Goal: Use online tool/utility: Utilize a website feature to perform a specific function

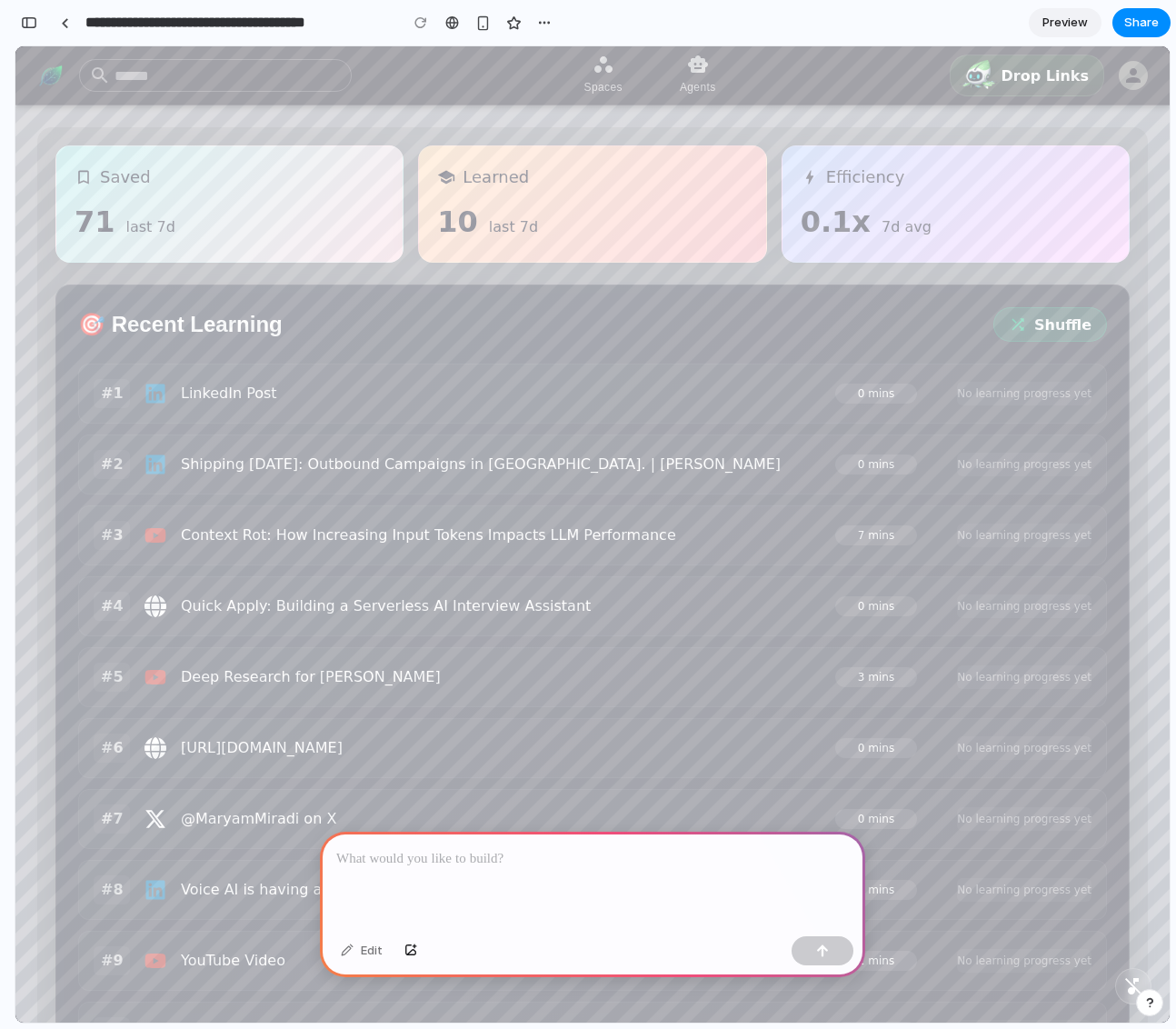
click at [479, 868] on div at bounding box center [592, 880] width 545 height 97
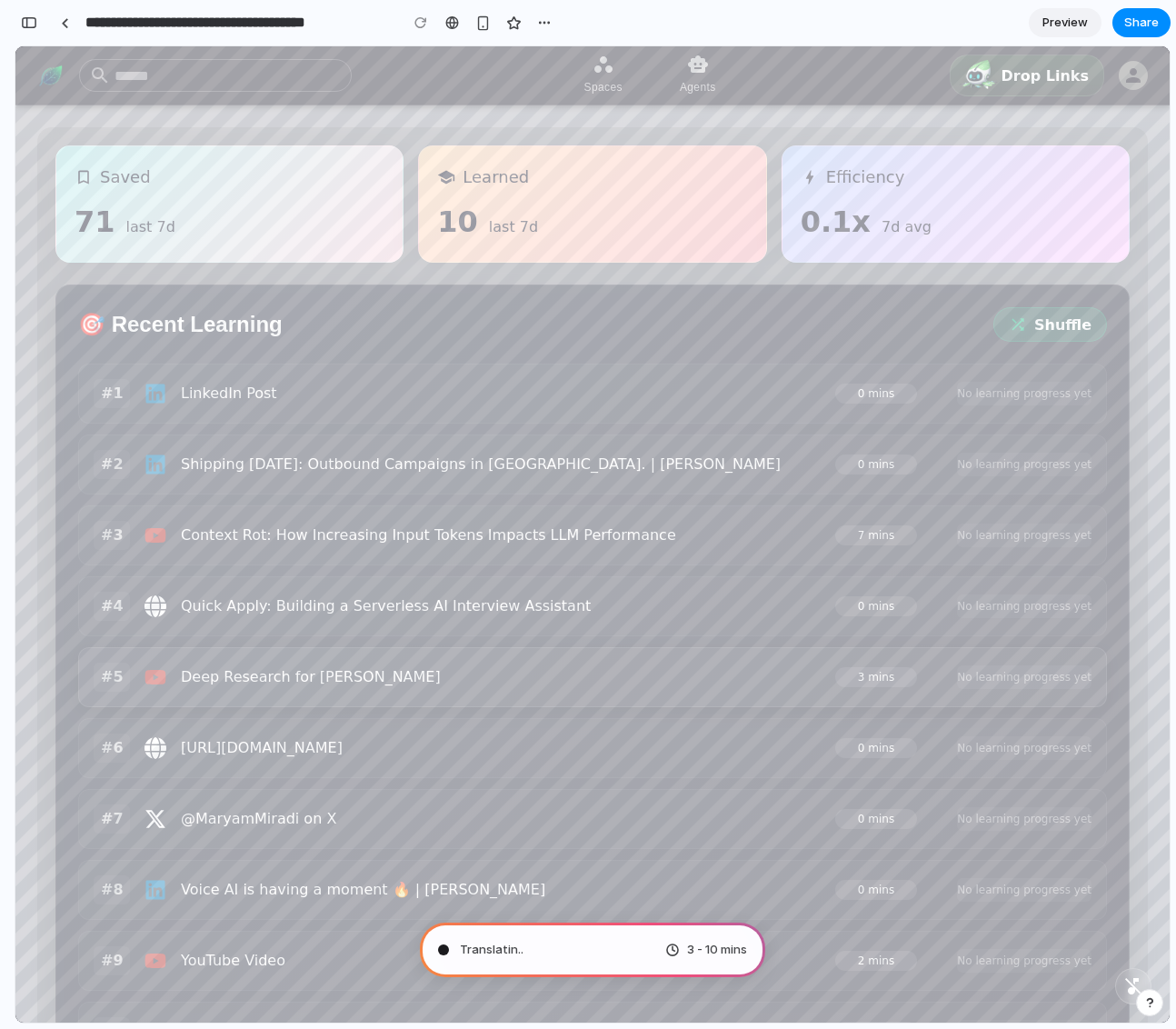
type input "**********"
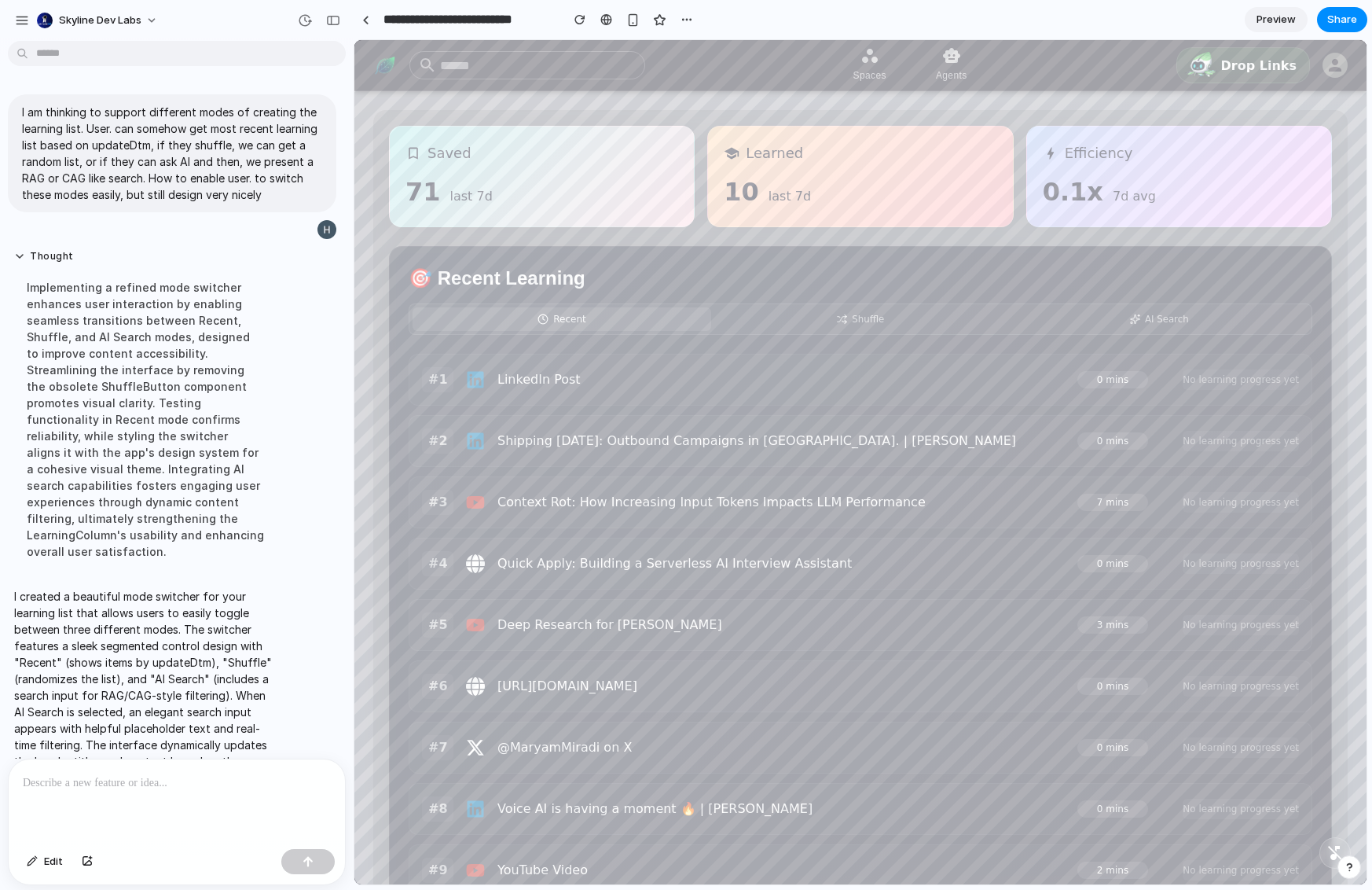
scroll to position [66, 0]
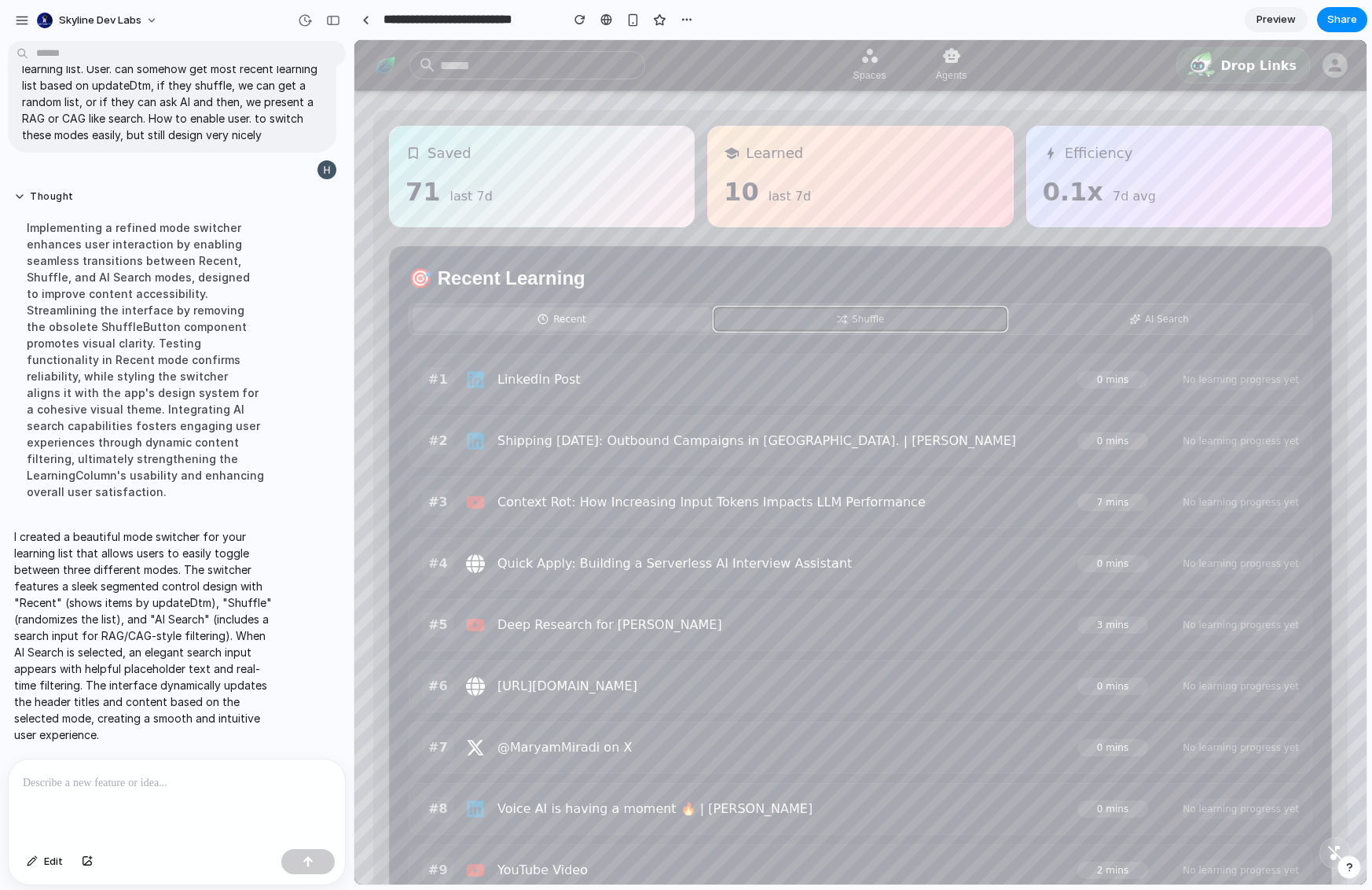
click at [902, 314] on button "Shuffle" at bounding box center [861, 318] width 293 height 22
click at [564, 310] on button "Recent" at bounding box center [562, 318] width 293 height 22
click at [887, 322] on button "Shuffle" at bounding box center [861, 318] width 293 height 22
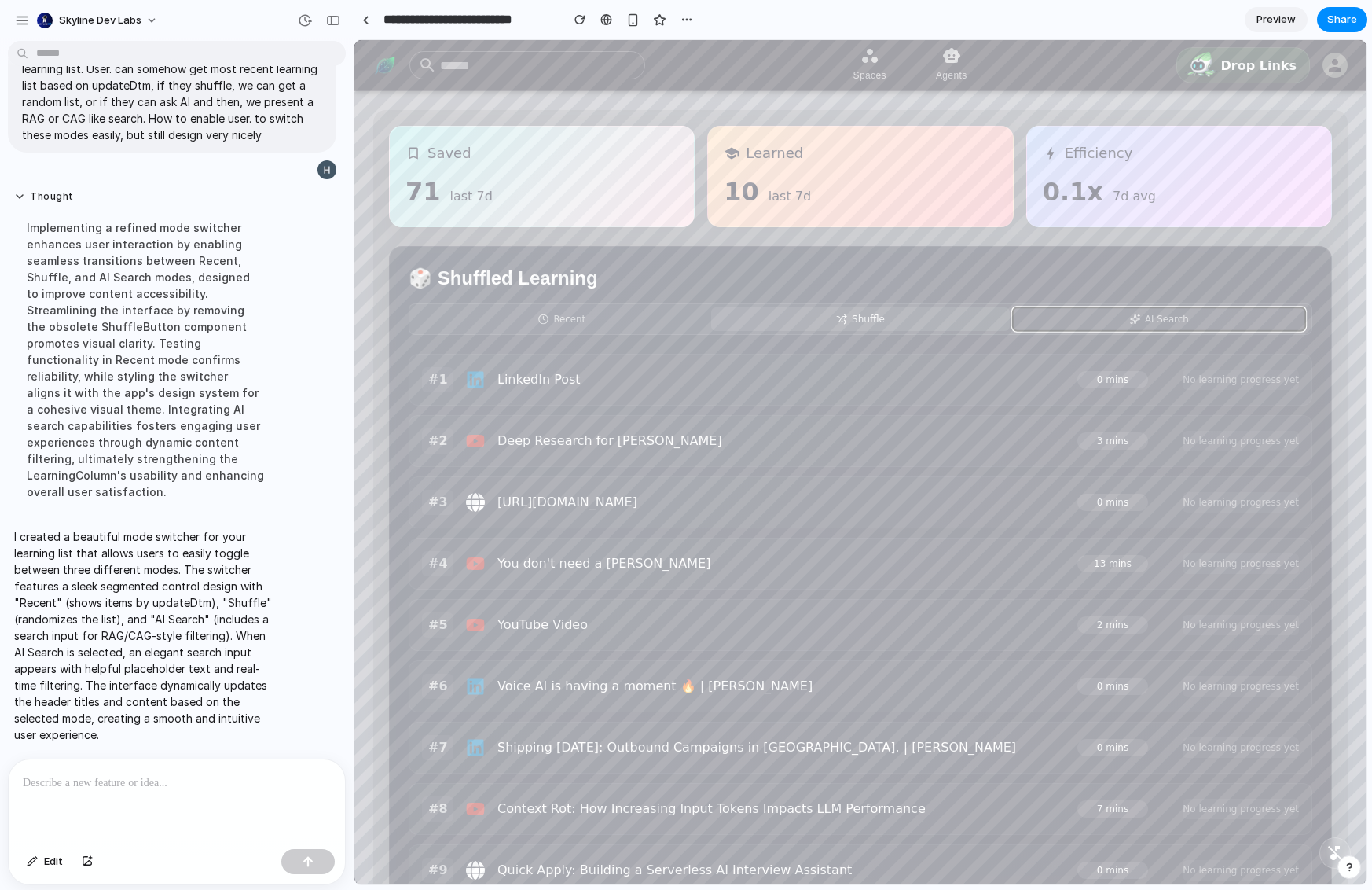
click at [1016, 325] on button "AI Search" at bounding box center [1159, 318] width 293 height 22
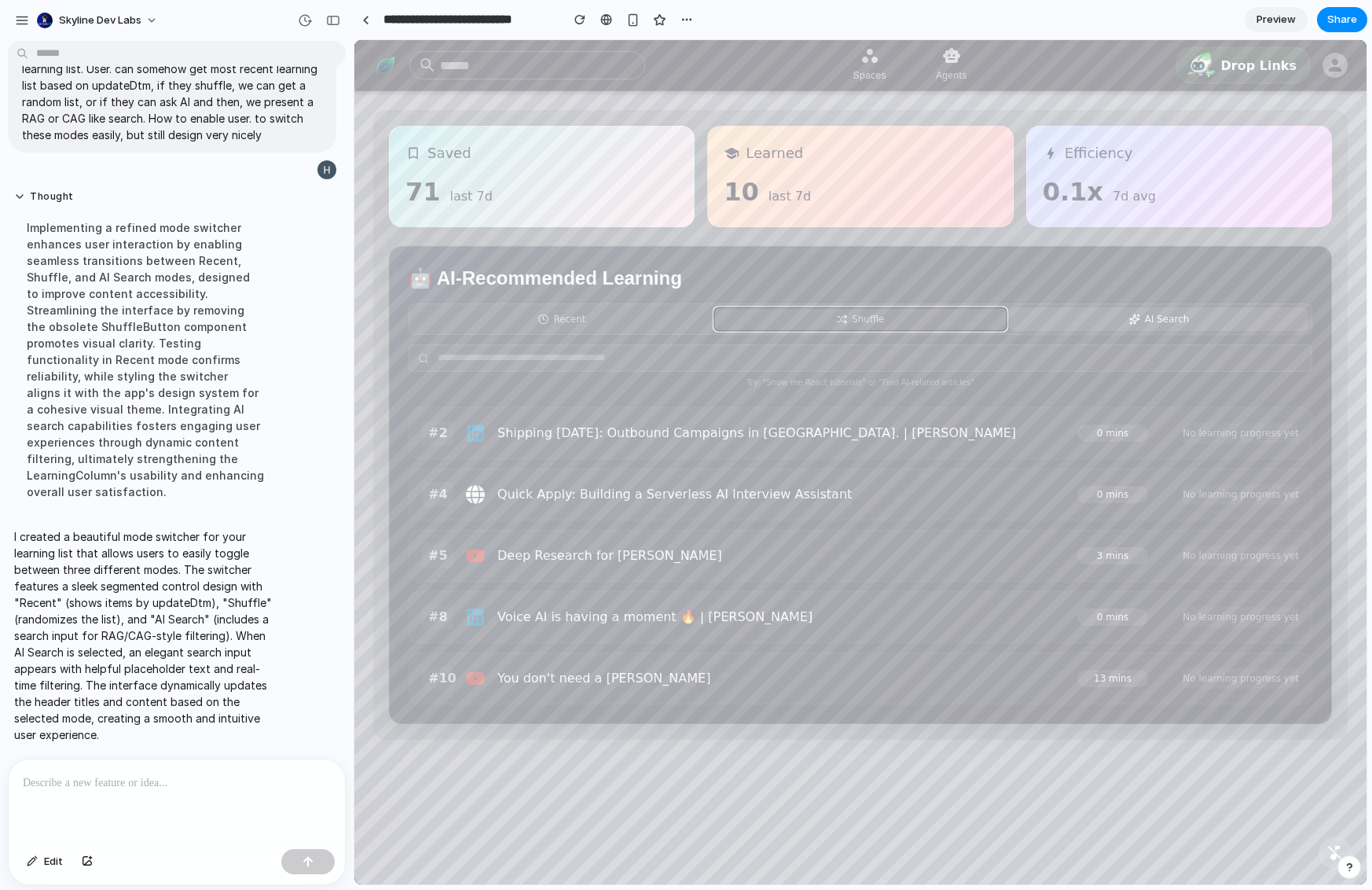
click at [727, 323] on button "Shuffle" at bounding box center [861, 318] width 293 height 22
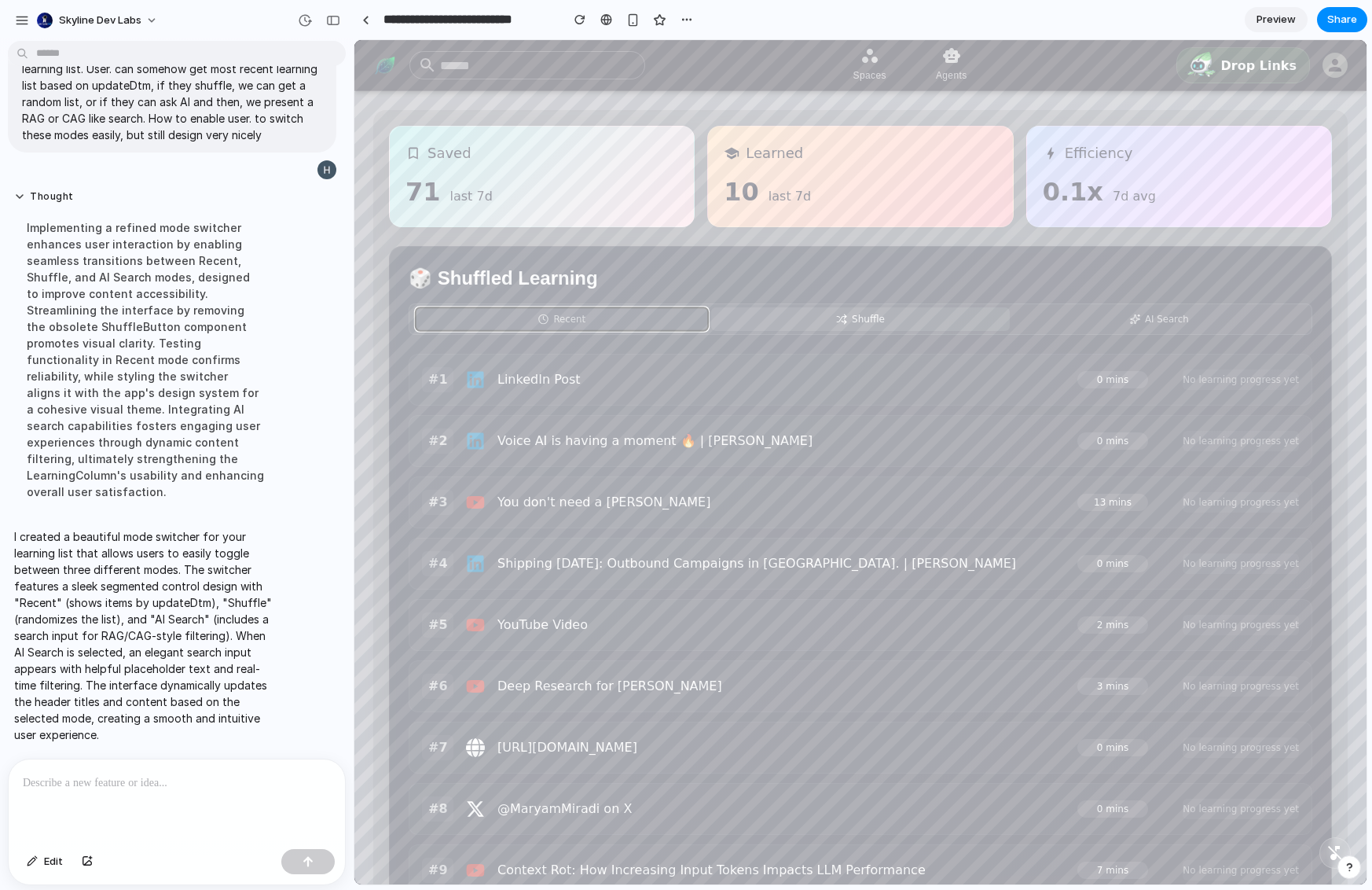
click at [635, 320] on button "Recent" at bounding box center [562, 318] width 293 height 22
click at [1016, 325] on button "AI Search" at bounding box center [1159, 318] width 293 height 22
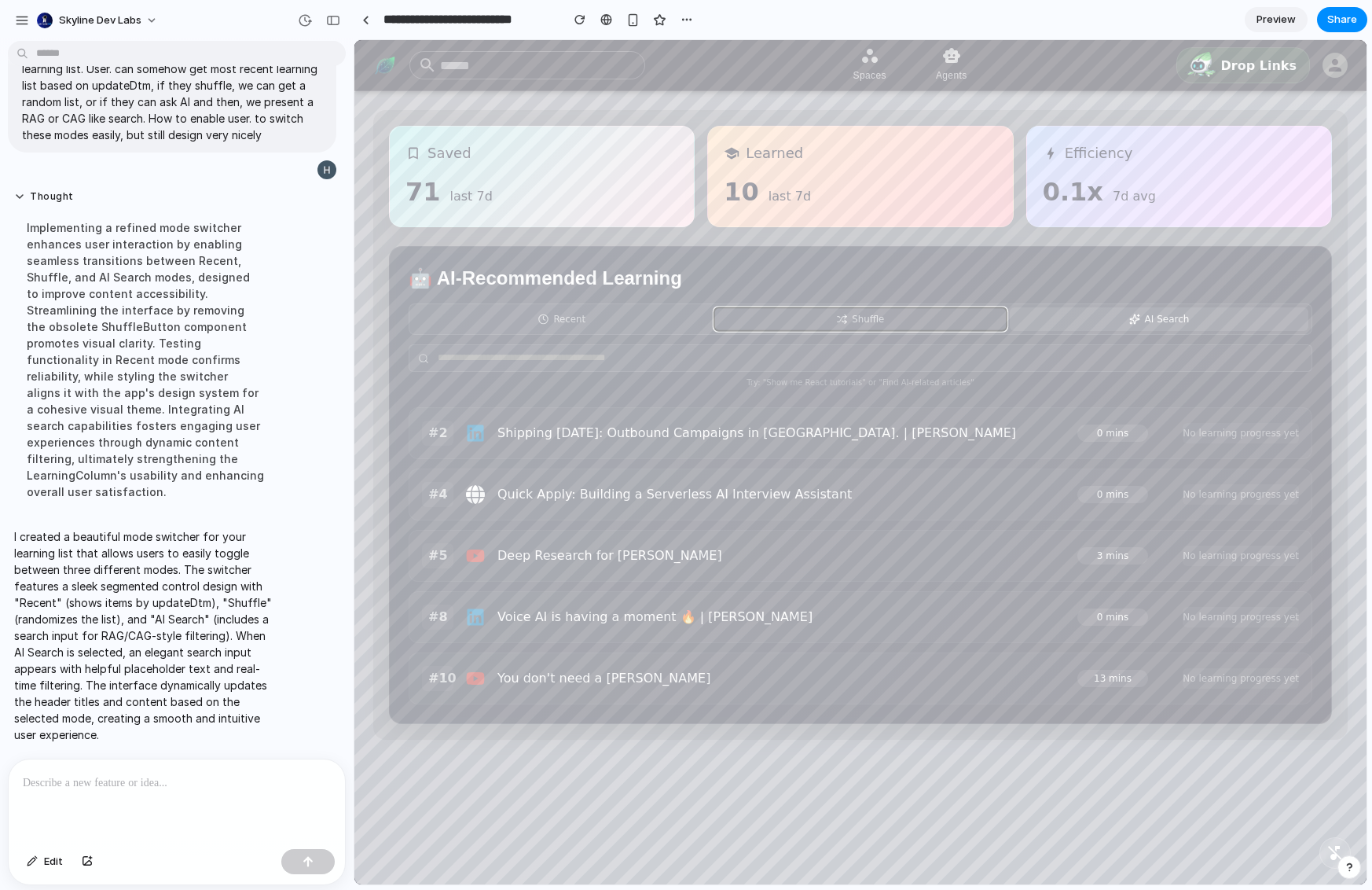
click at [906, 330] on button "Shuffle" at bounding box center [861, 318] width 293 height 22
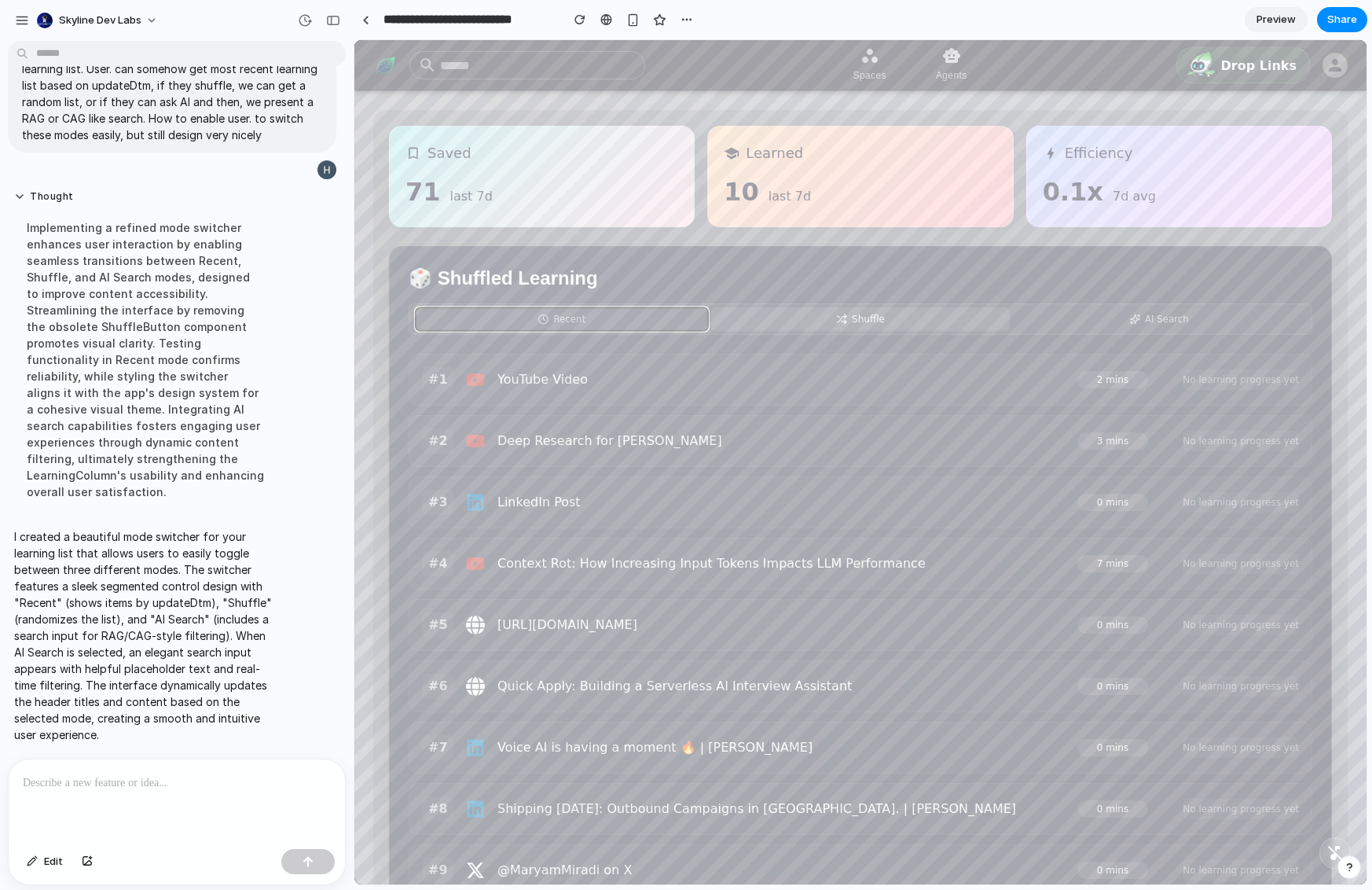
click at [636, 318] on button "Recent" at bounding box center [562, 318] width 293 height 22
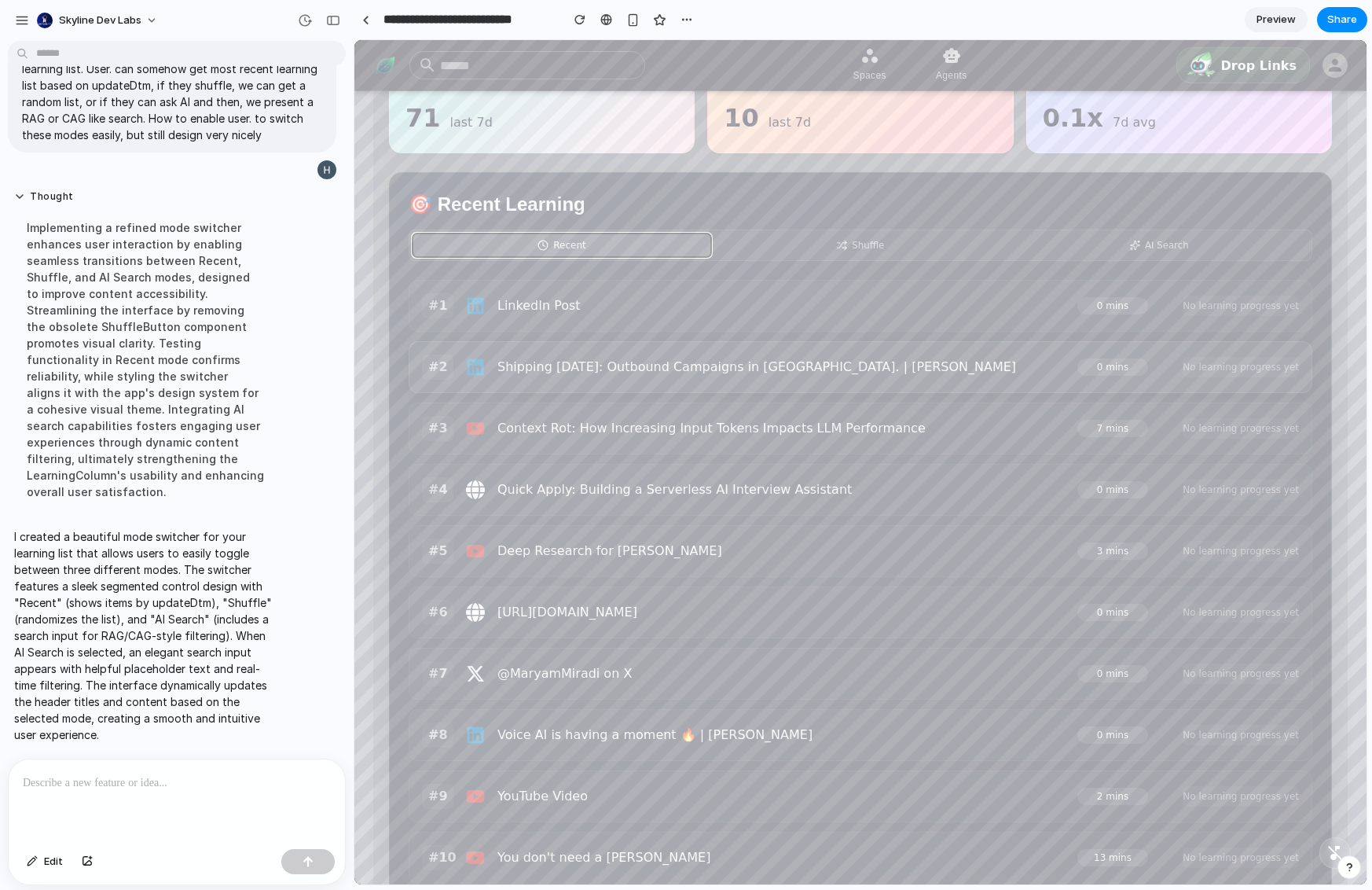
scroll to position [77, 0]
click at [1016, 227] on div "Recent Shuffle AI Search" at bounding box center [861, 242] width 904 height 31
click at [1016, 245] on span "AI Search" at bounding box center [1167, 243] width 44 height 11
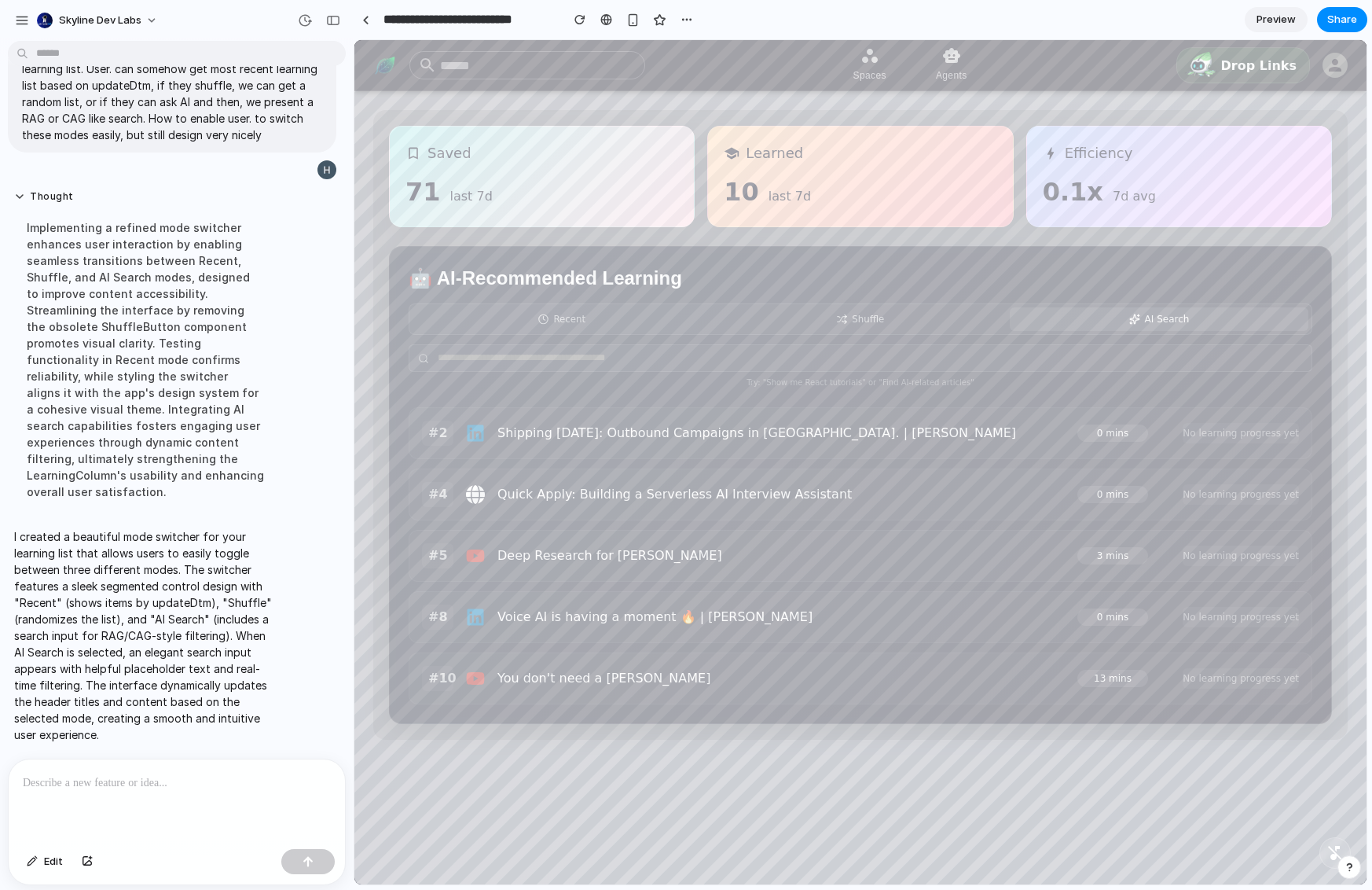
click at [856, 334] on div "Recent Shuffle AI Search" at bounding box center [861, 319] width 904 height 31
click at [798, 370] on input "text" at bounding box center [861, 358] width 904 height 27
click at [535, 314] on button "Recent" at bounding box center [562, 318] width 293 height 22
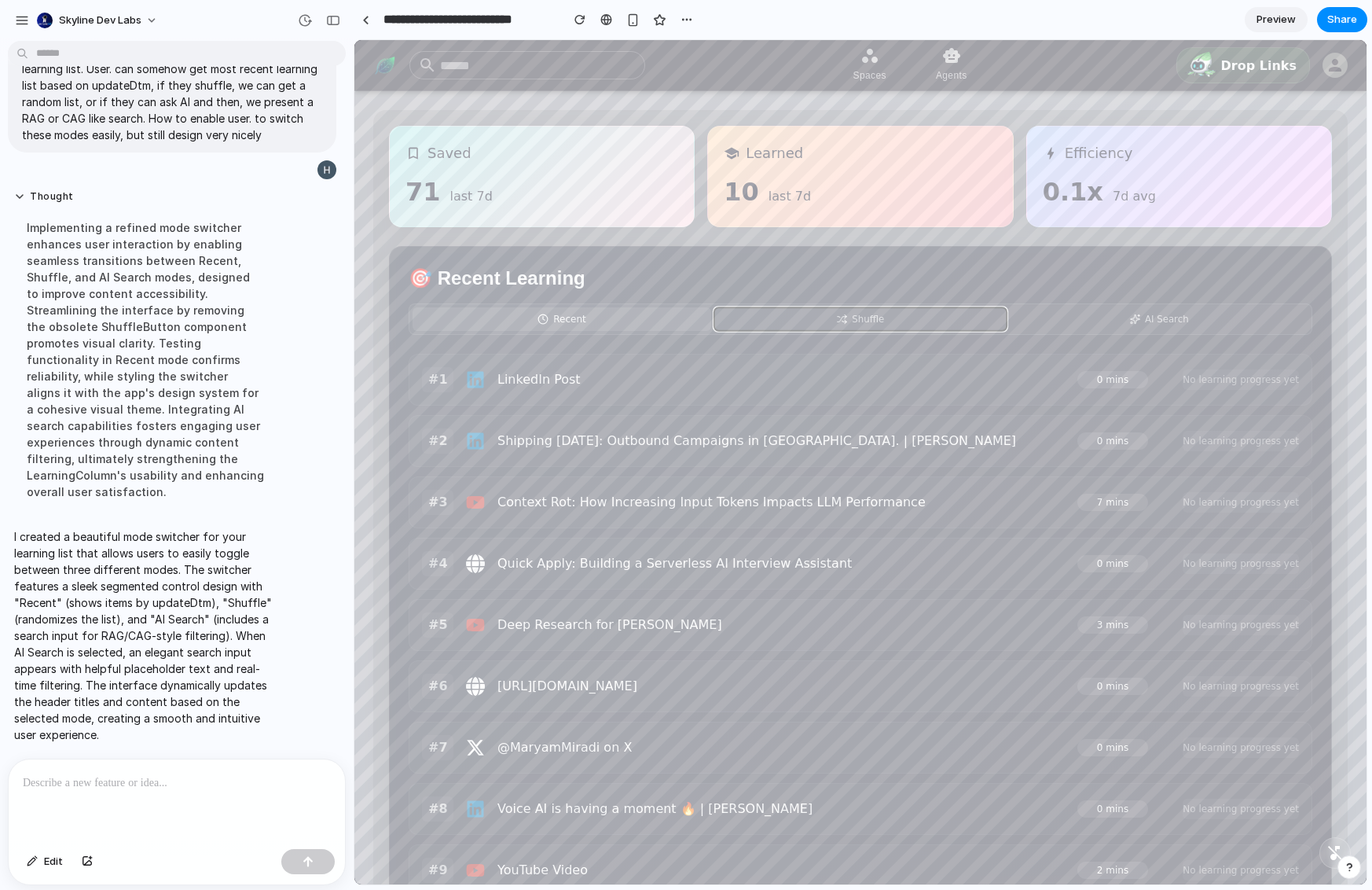
click at [885, 314] on button "Shuffle" at bounding box center [861, 318] width 293 height 22
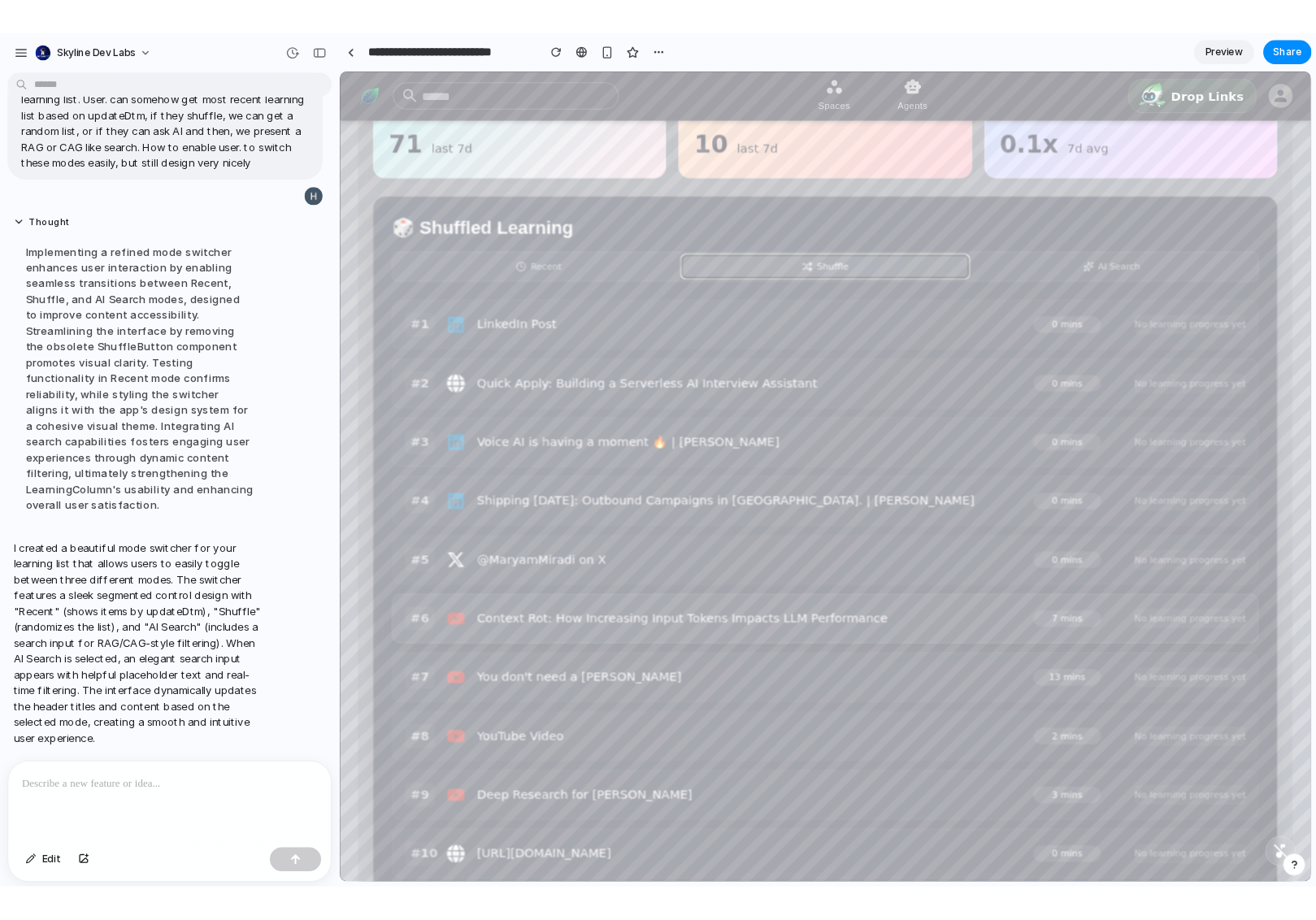
scroll to position [80, 0]
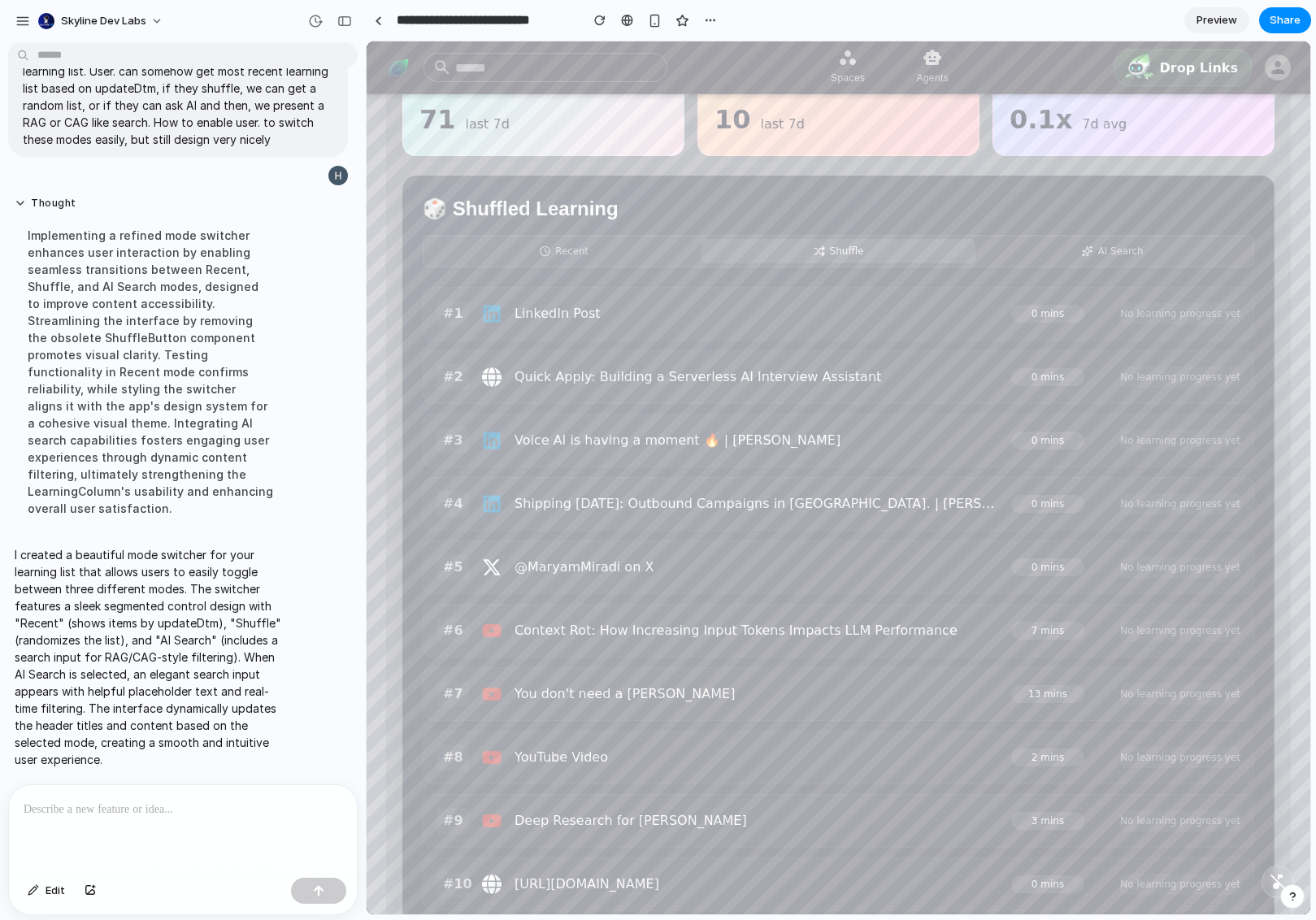
click at [571, 272] on div "🎲 Shuffled Learning Recent Shuffle AI Search #1 LinkedIn Post 0 mins No learnin…" at bounding box center [838, 554] width 872 height 756
click at [602, 254] on button "Recent" at bounding box center [564, 250] width 269 height 23
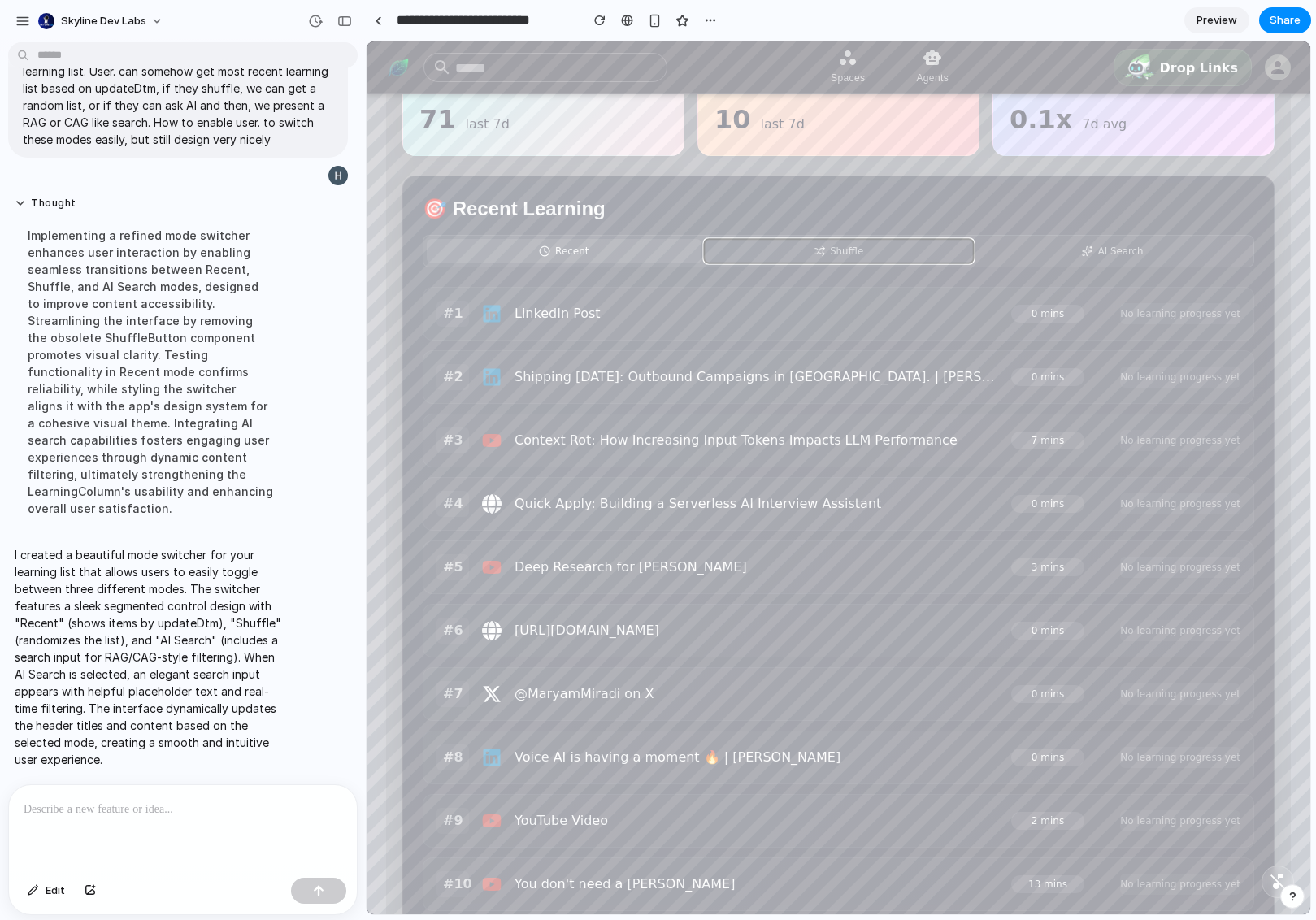
click at [859, 251] on span "Shuffle" at bounding box center [846, 251] width 33 height 12
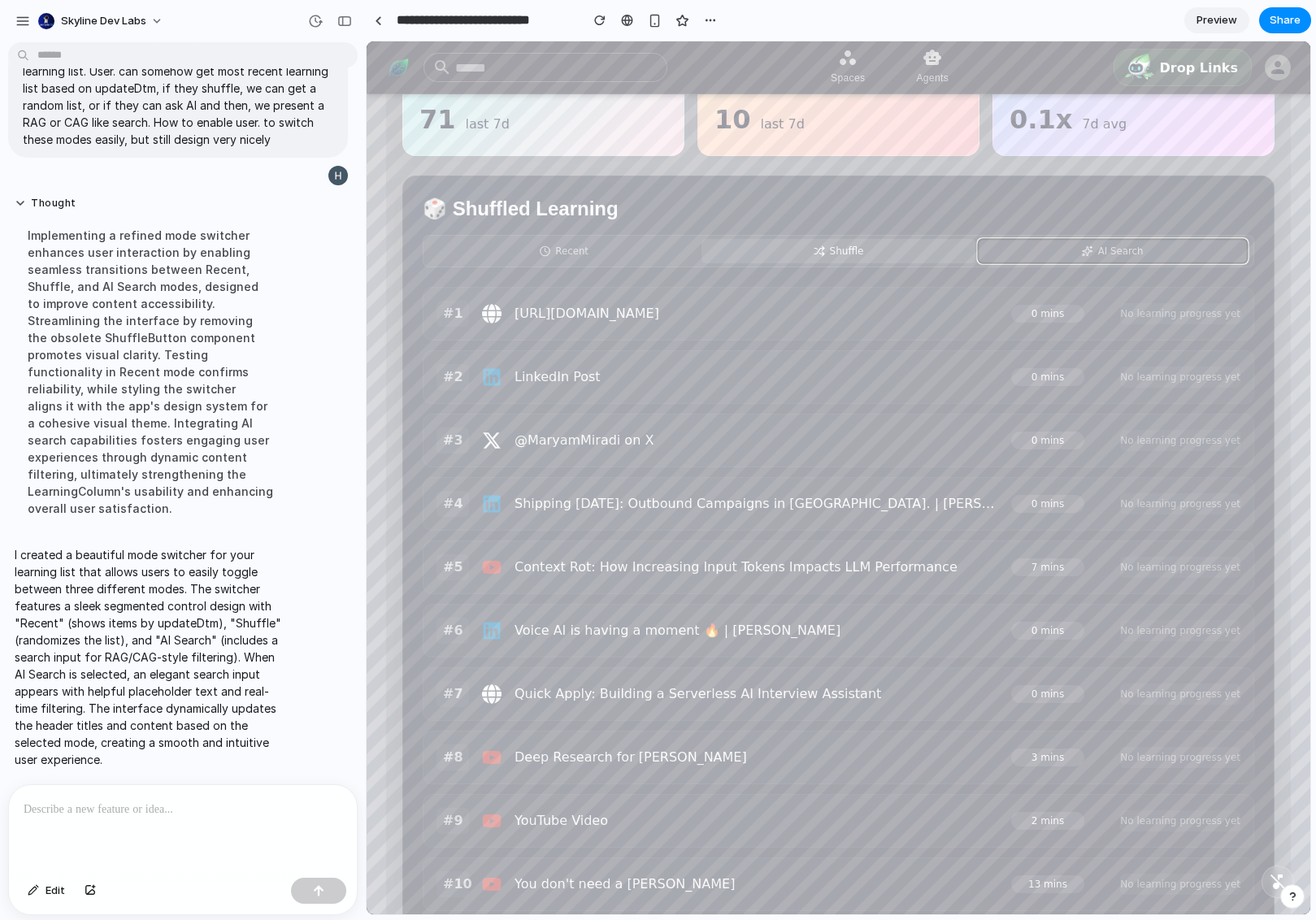
click at [1051, 253] on span "AI Search" at bounding box center [1120, 251] width 46 height 12
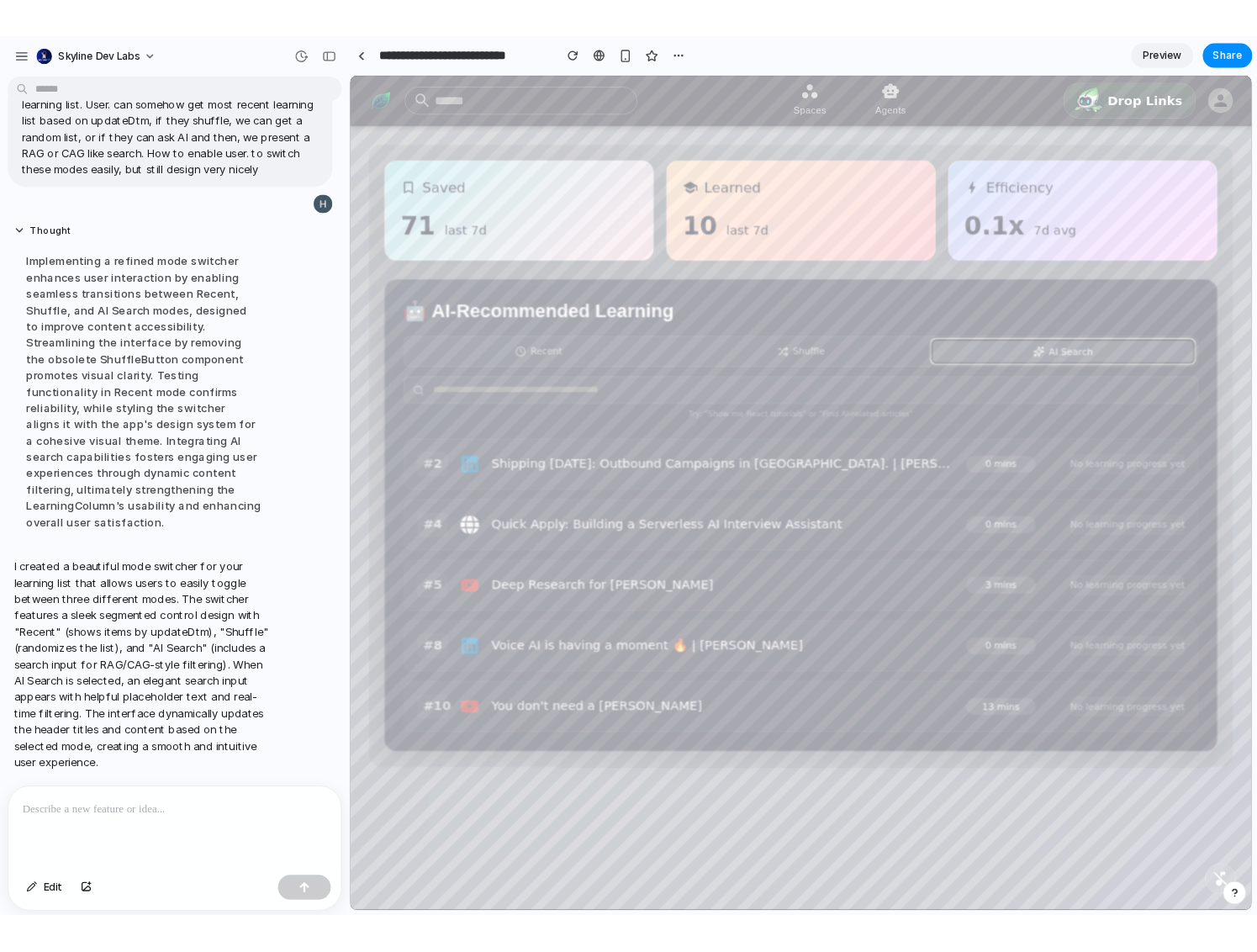
scroll to position [0, 0]
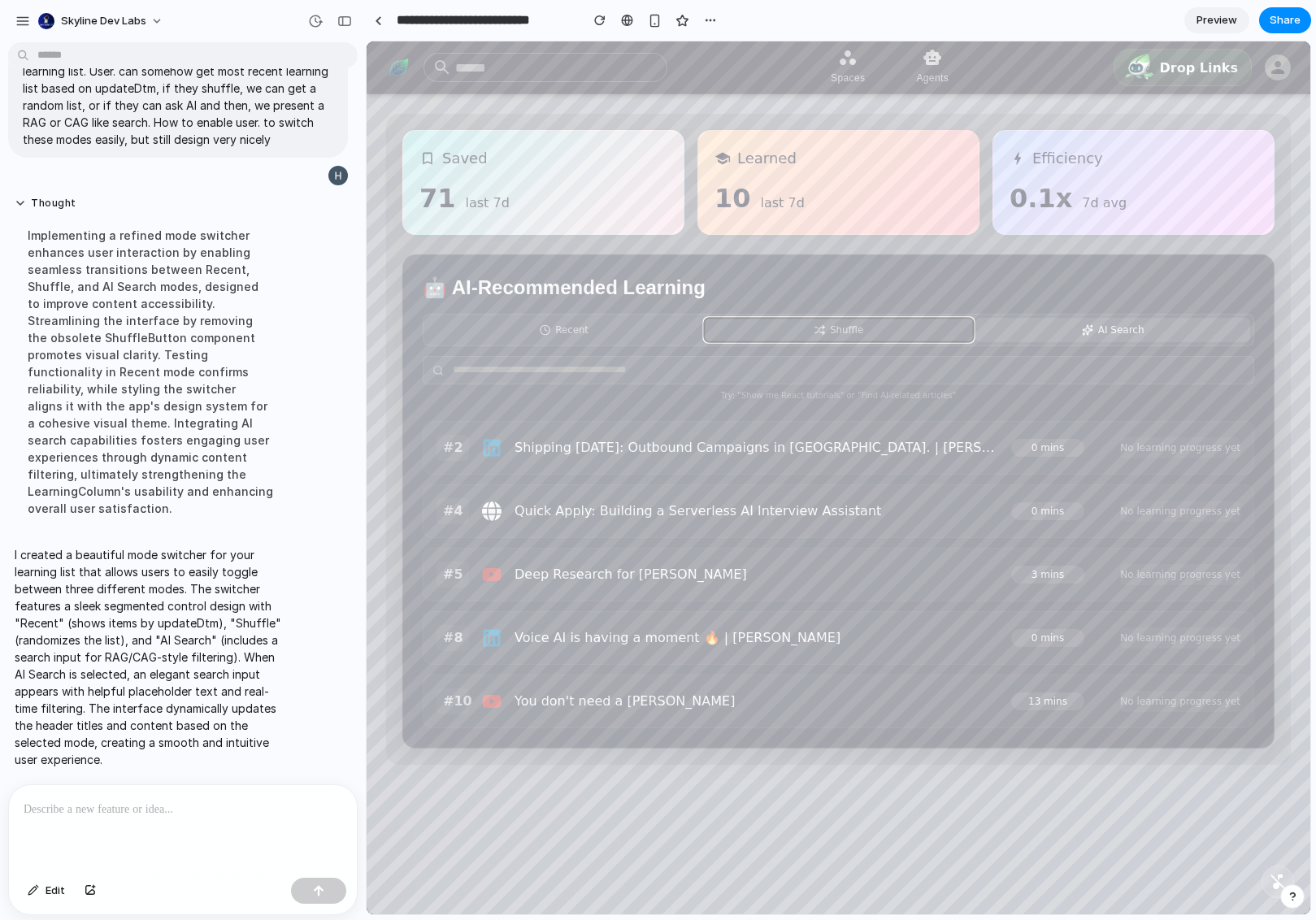
click at [821, 326] on button "Shuffle" at bounding box center [838, 329] width 269 height 23
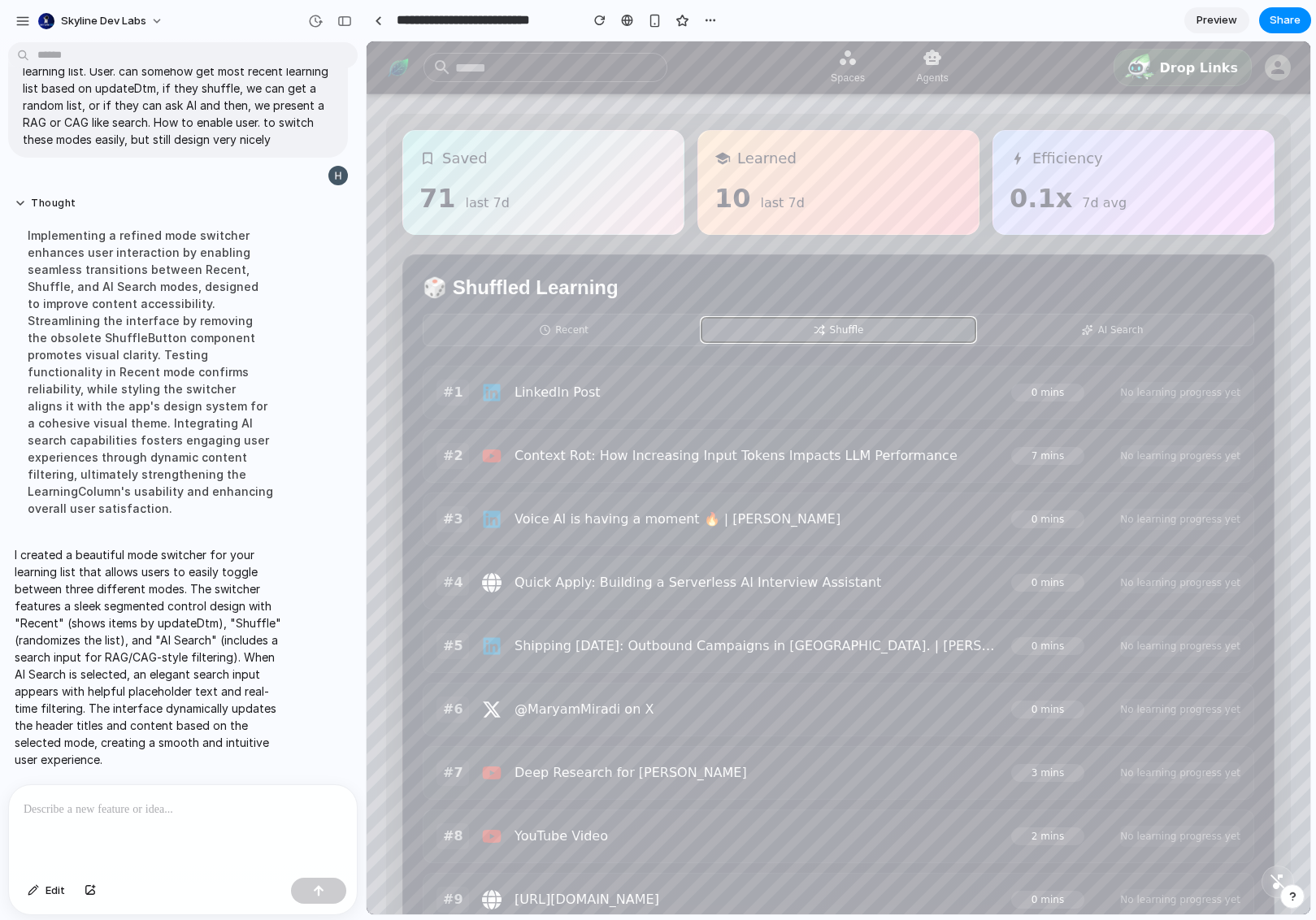
click at [866, 317] on button "Shuffle" at bounding box center [839, 329] width 275 height 24
click at [595, 324] on button "Recent" at bounding box center [564, 329] width 269 height 23
click at [859, 326] on span "Shuffle" at bounding box center [846, 330] width 33 height 12
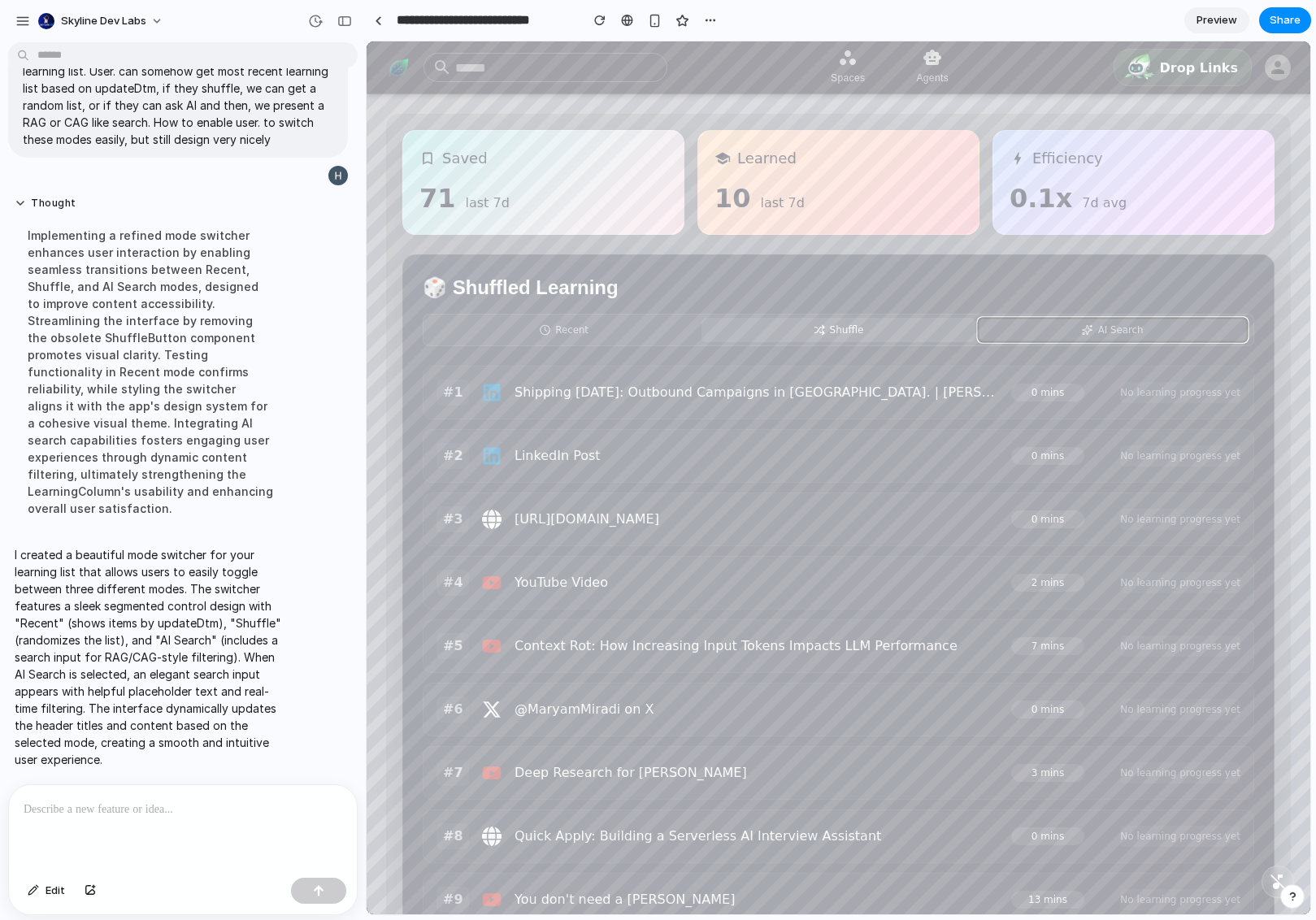
click at [1051, 328] on span "AI Search" at bounding box center [1120, 330] width 46 height 12
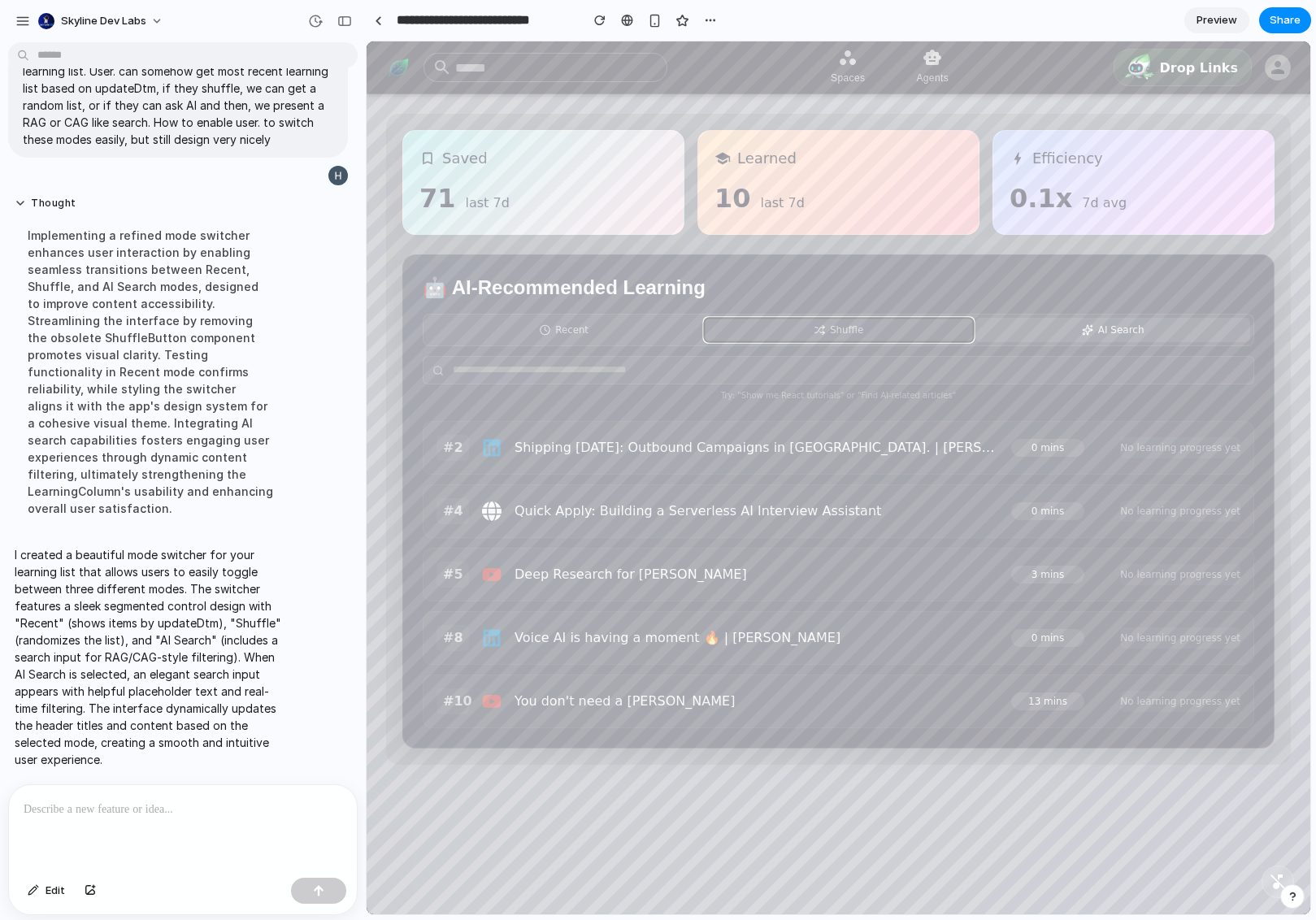
click at [789, 320] on button "Shuffle" at bounding box center [838, 329] width 269 height 23
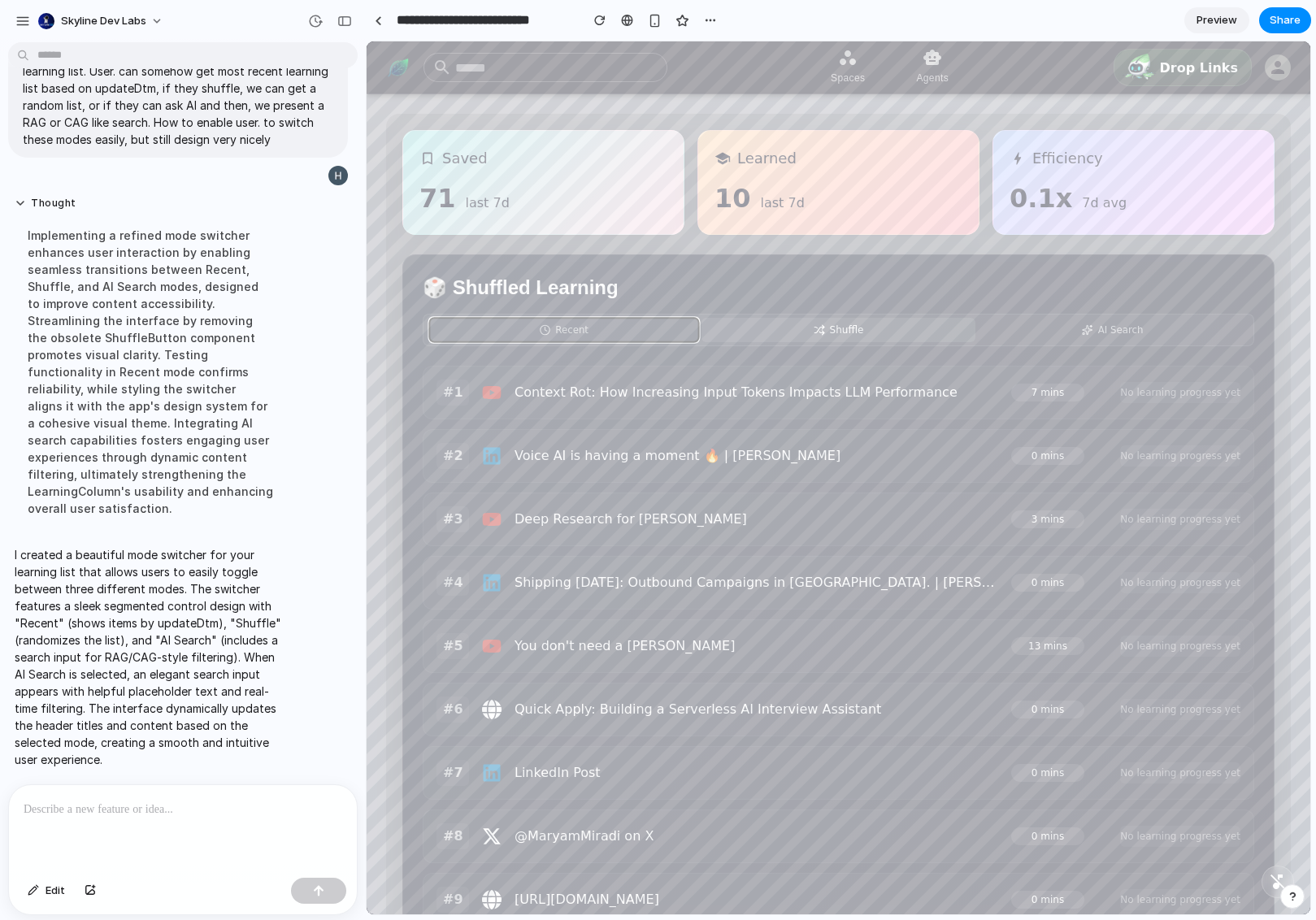
click at [610, 331] on button "Recent" at bounding box center [564, 329] width 269 height 23
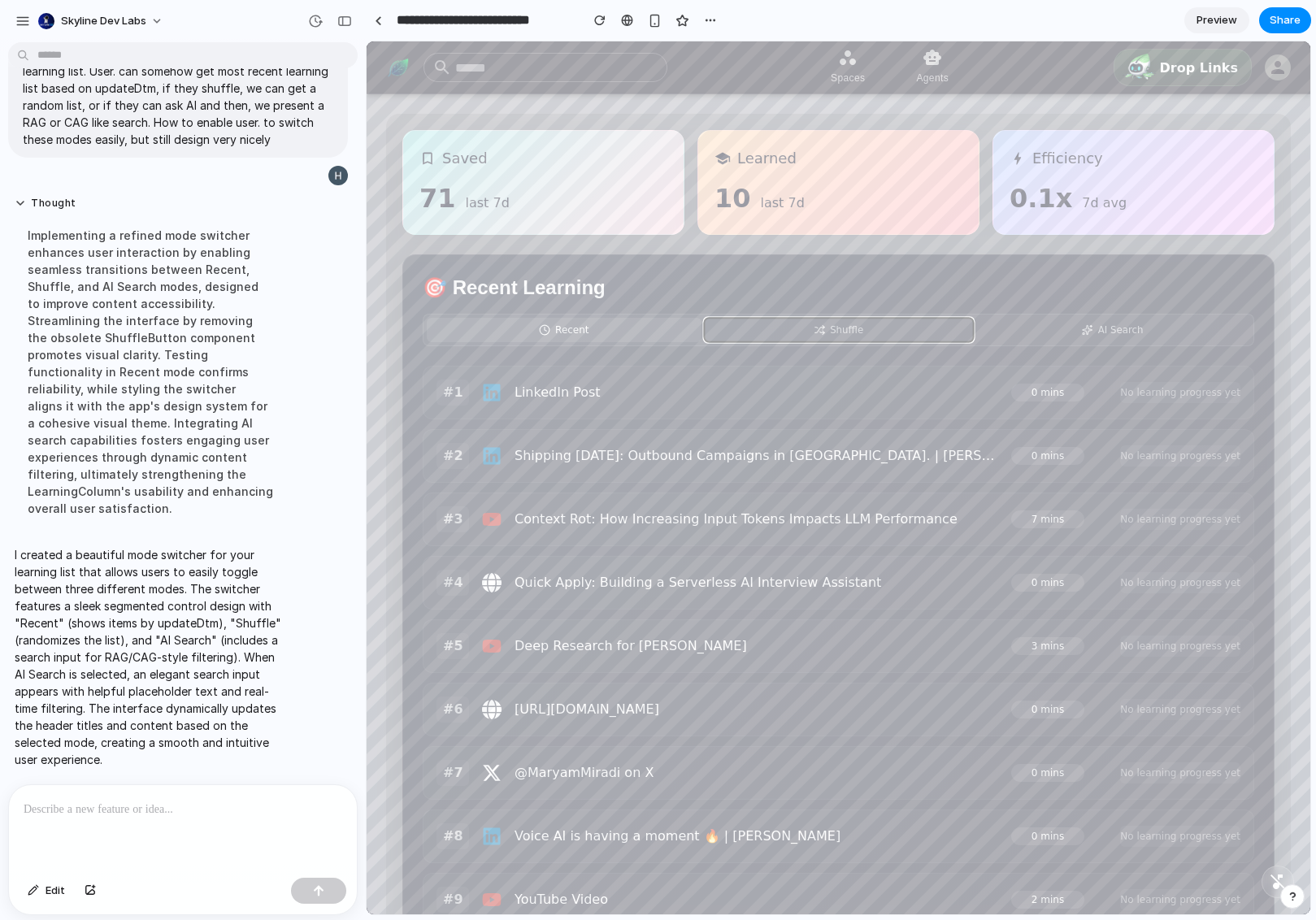
drag, startPoint x: 796, startPoint y: 328, endPoint x: 850, endPoint y: 332, distance: 54.1
click at [797, 329] on button "Shuffle" at bounding box center [838, 329] width 269 height 23
click at [1051, 336] on button "AI Search" at bounding box center [1113, 329] width 269 height 23
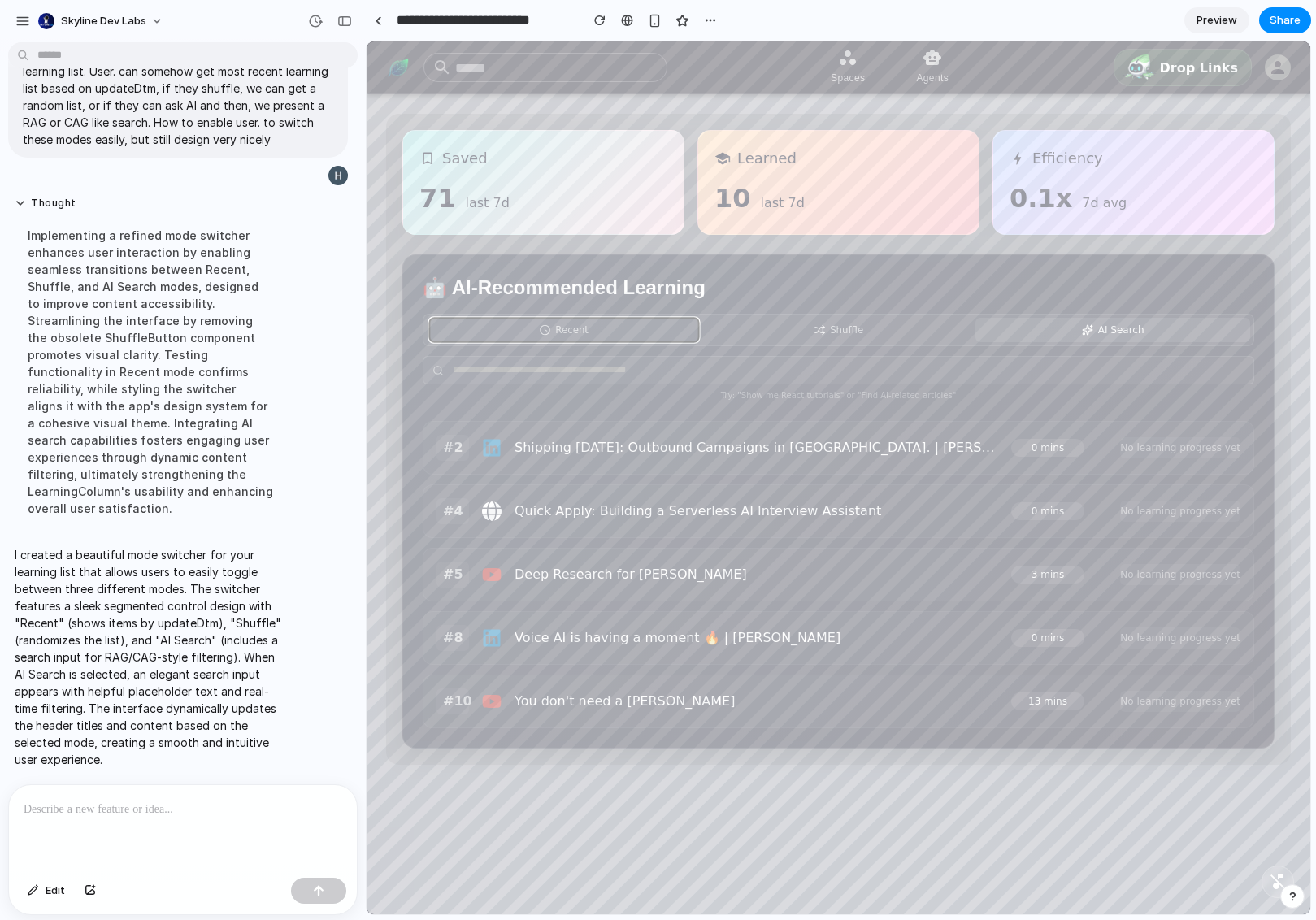
click at [598, 326] on button "Recent" at bounding box center [564, 329] width 269 height 23
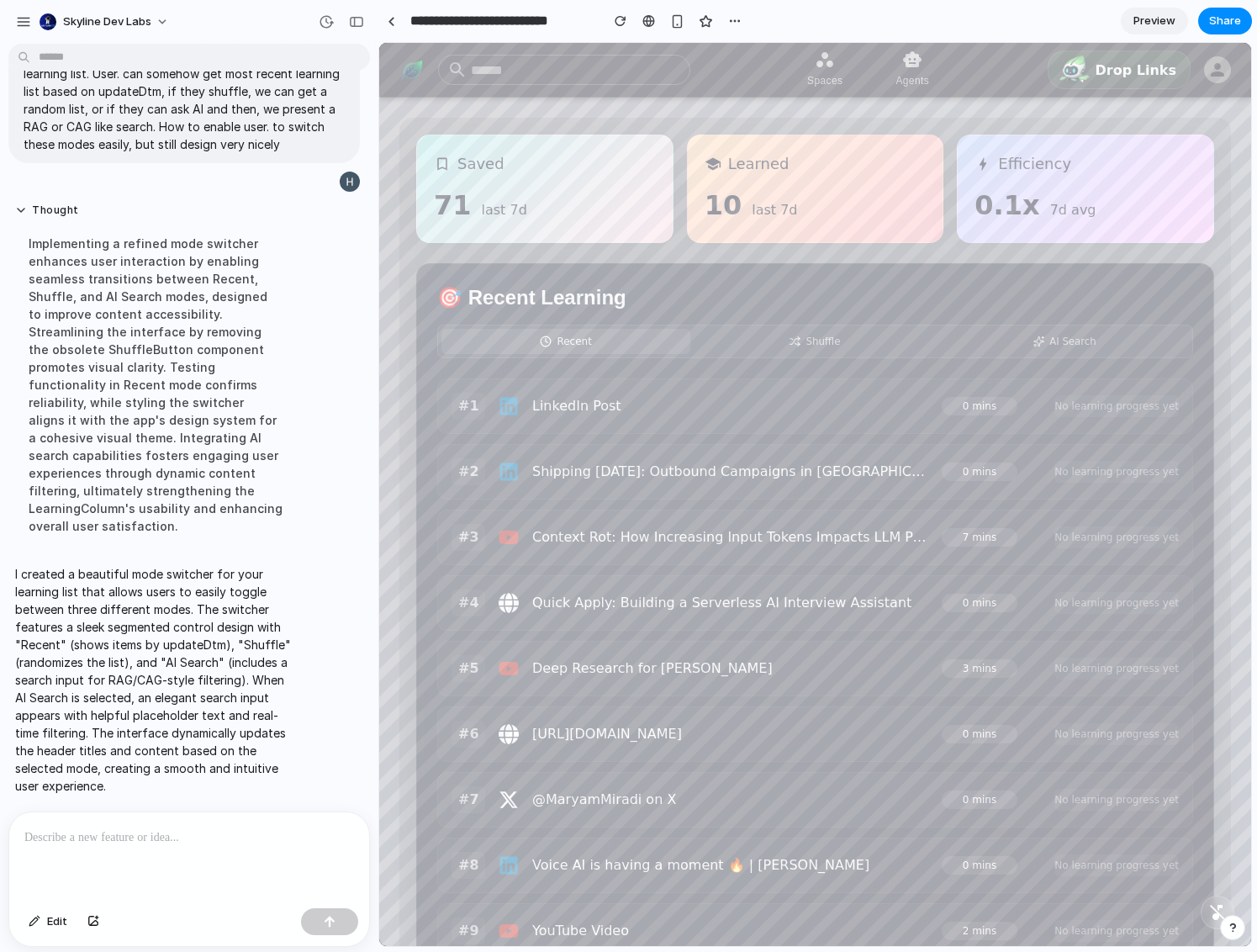
click at [167, 851] on div at bounding box center [189, 857] width 360 height 89
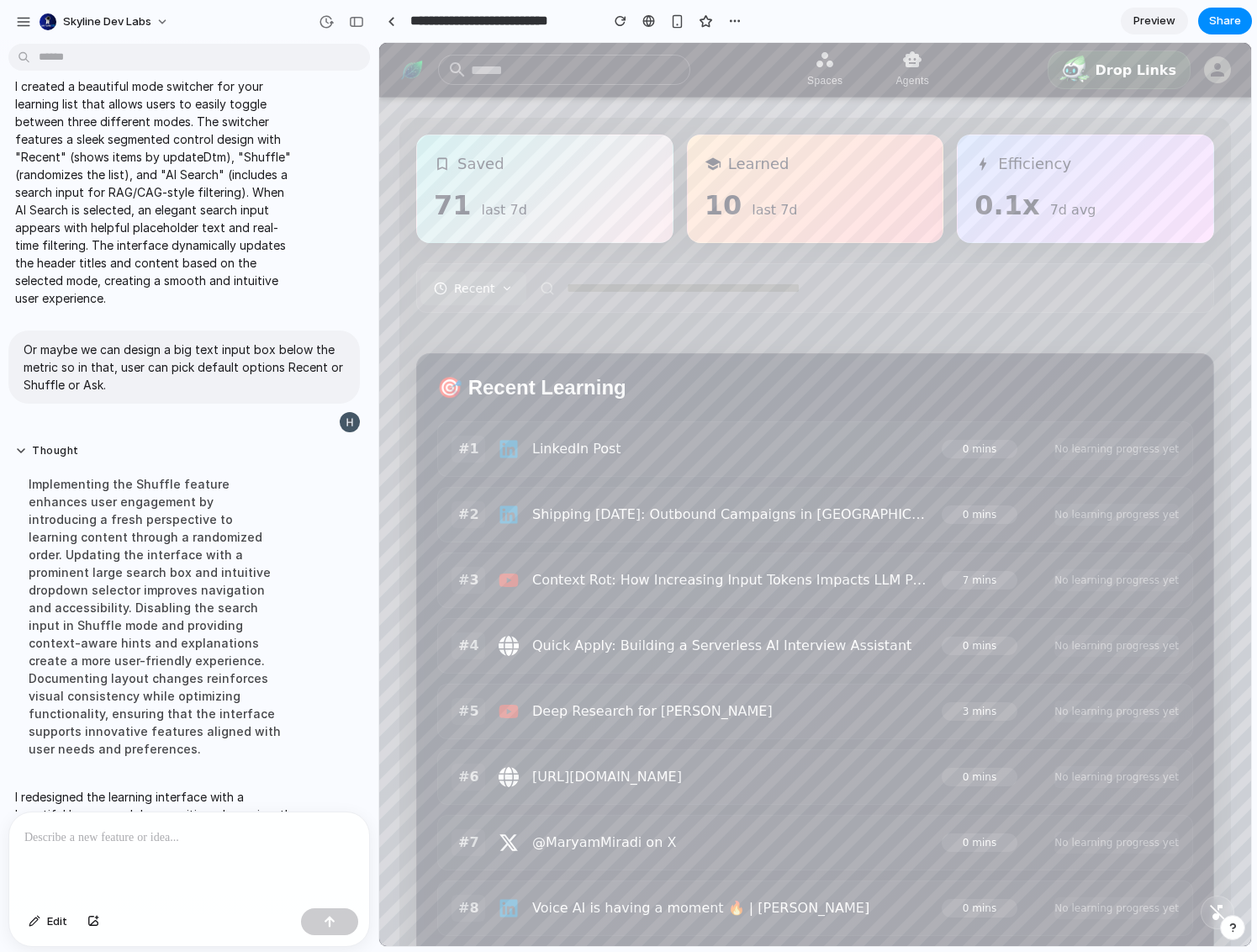
scroll to position [455, 0]
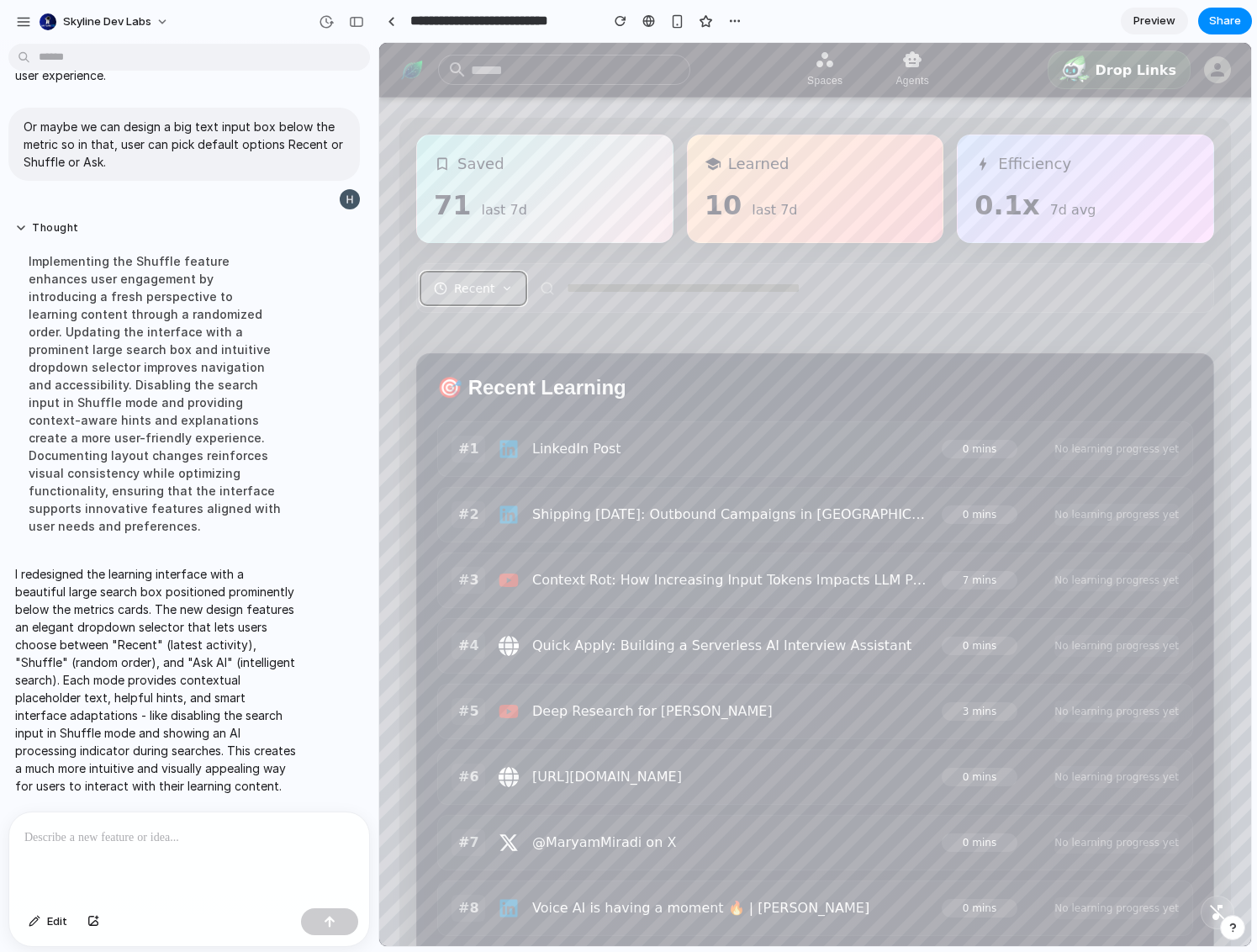
click at [509, 287] on icon at bounding box center [508, 289] width 12 height 12
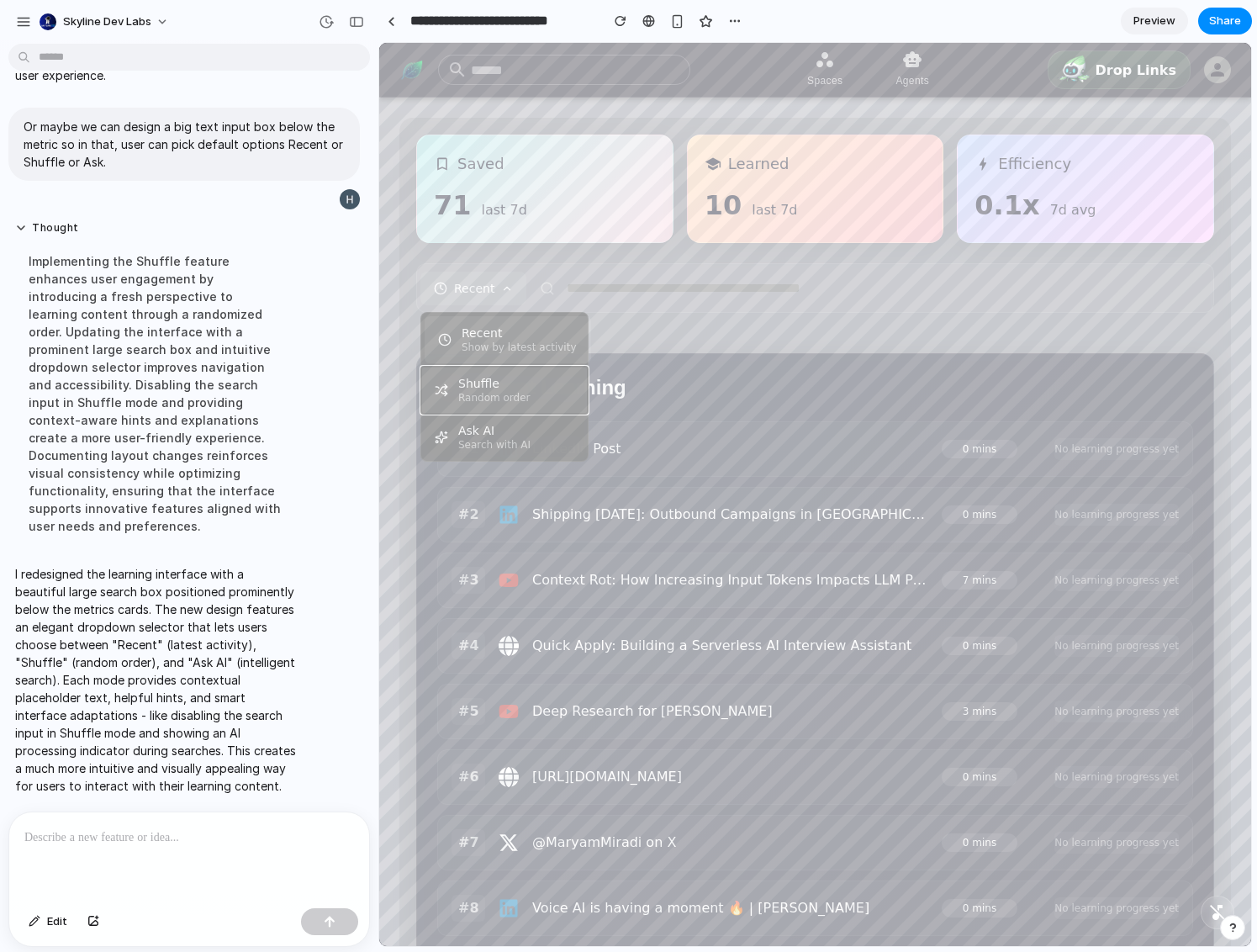
click at [494, 390] on div "Shuffle" at bounding box center [495, 383] width 72 height 14
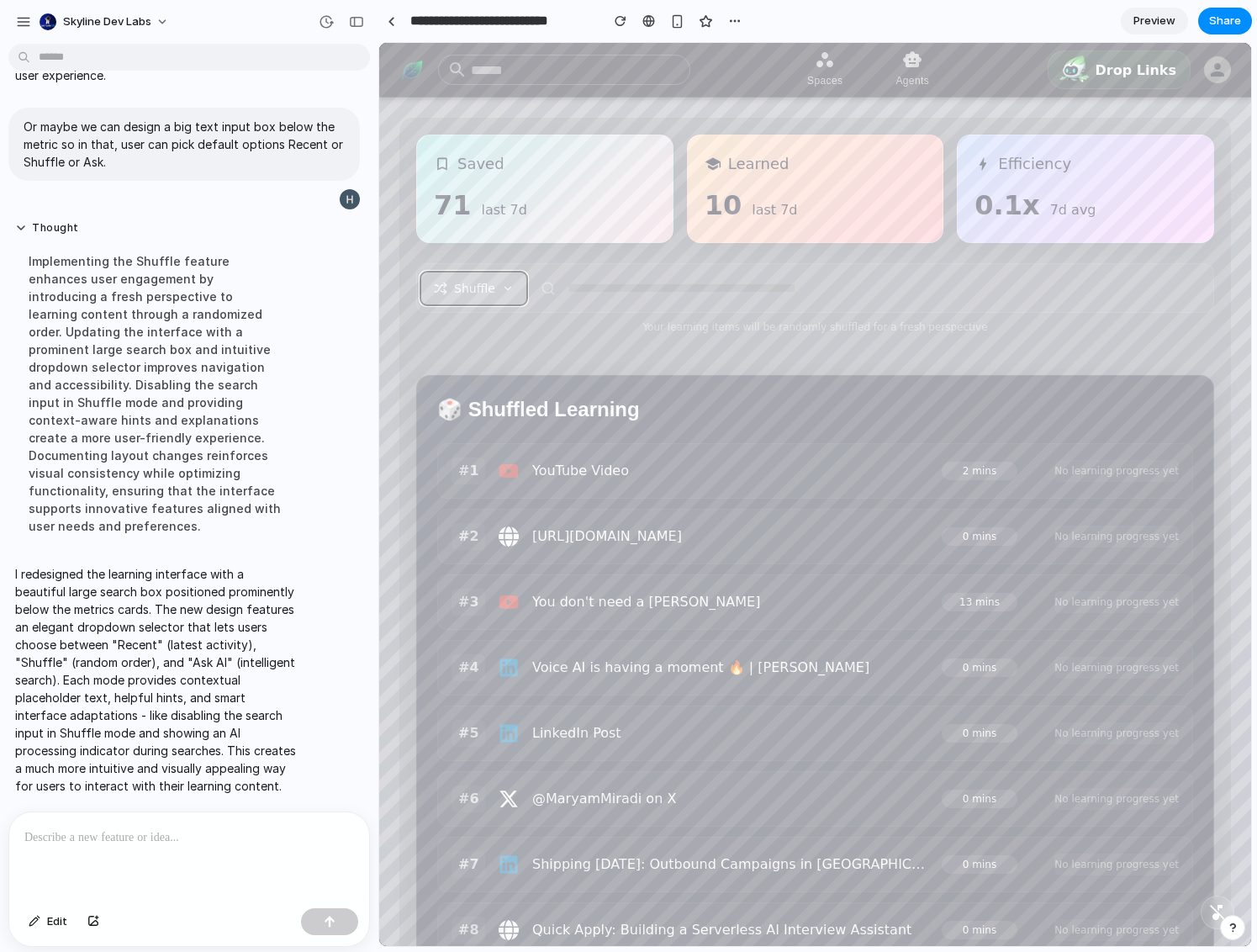
click at [505, 286] on icon at bounding box center [508, 289] width 12 height 12
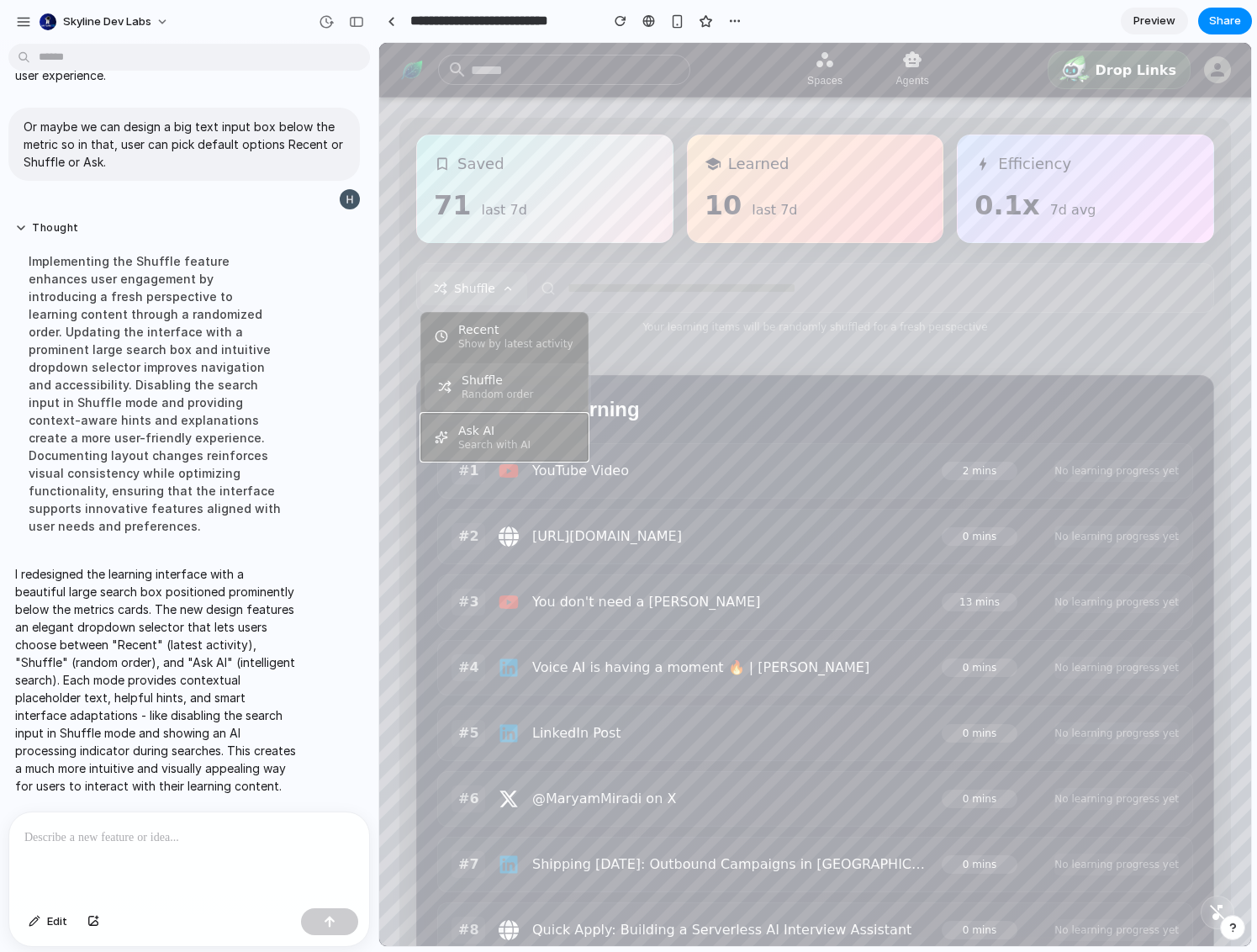
click at [474, 437] on div "Ask AI" at bounding box center [495, 431] width 72 height 14
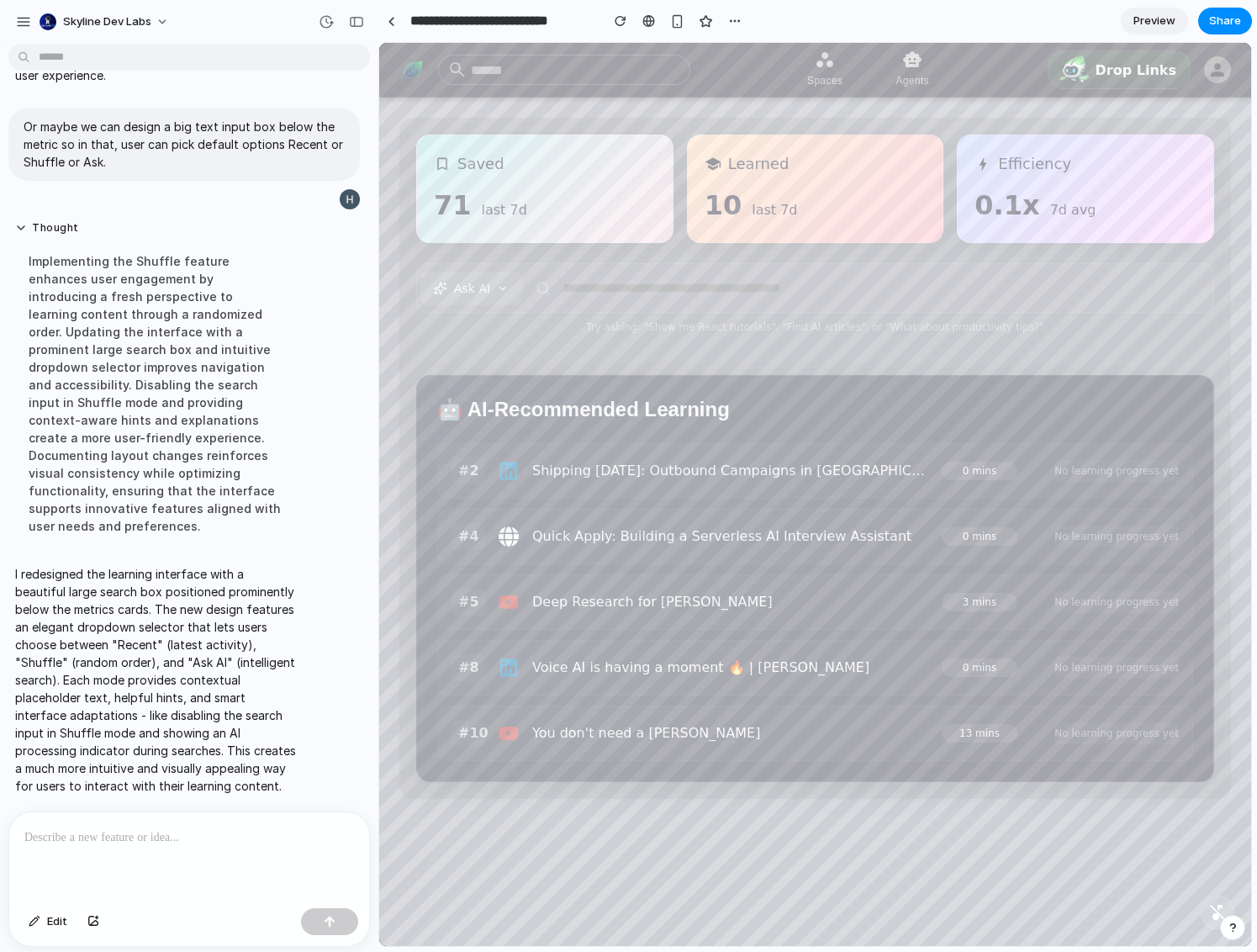
click at [613, 280] on input "text" at bounding box center [866, 288] width 688 height 41
click at [574, 294] on input "text" at bounding box center [866, 288] width 688 height 41
click at [493, 297] on button "Ask AI" at bounding box center [471, 288] width 102 height 33
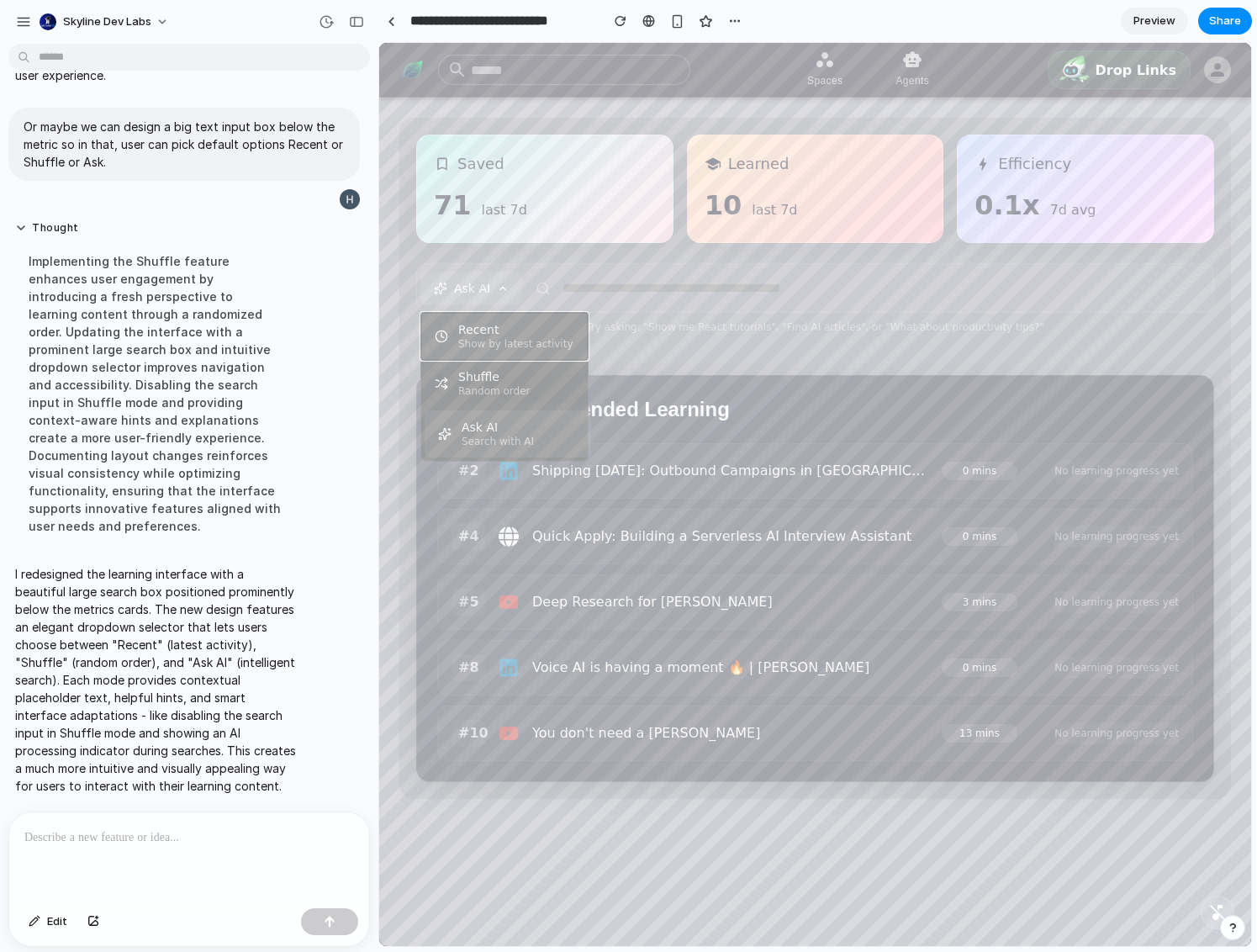
click at [487, 342] on div "Show by latest activity" at bounding box center [516, 344] width 115 height 12
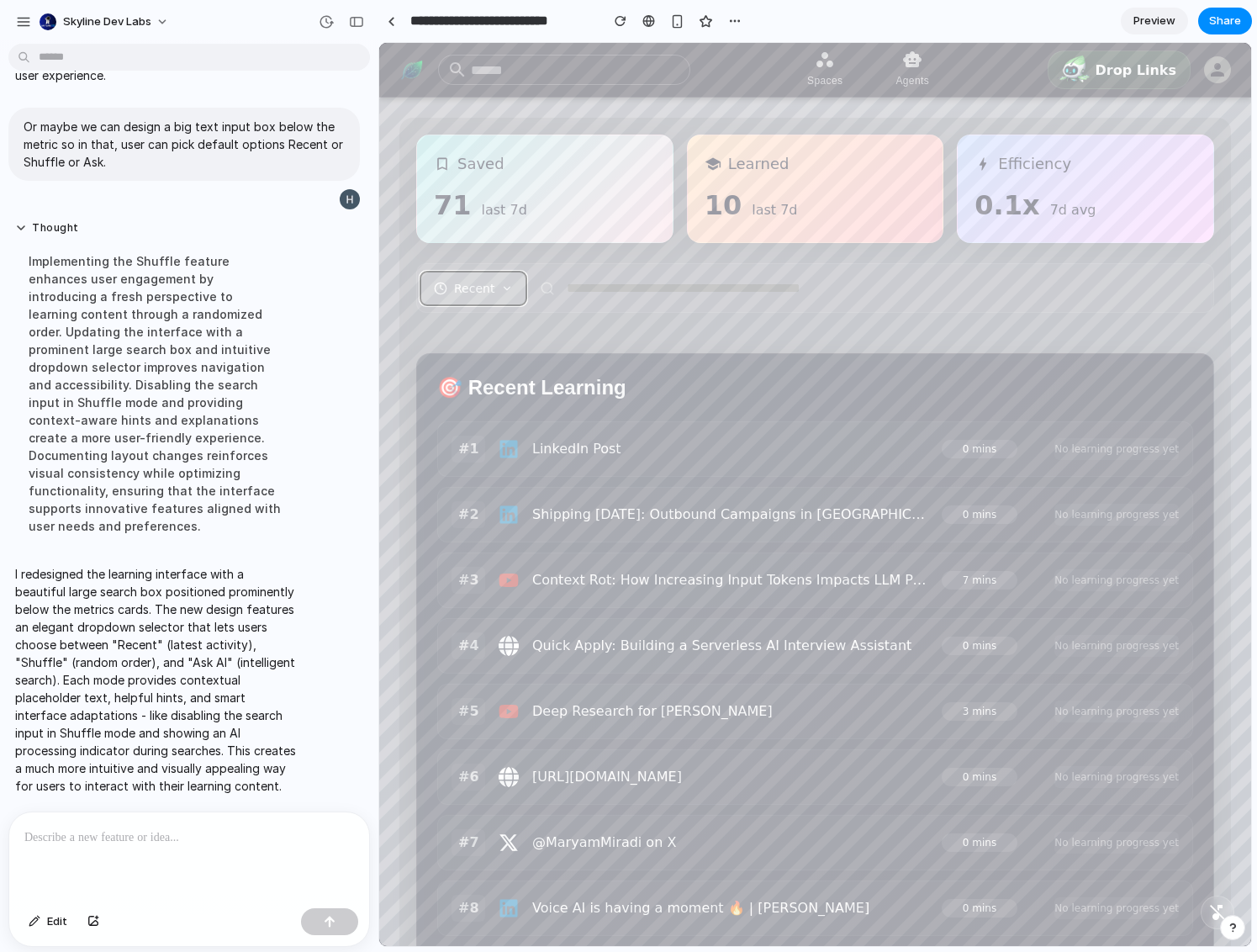
click at [497, 282] on button "Recent" at bounding box center [473, 288] width 106 height 33
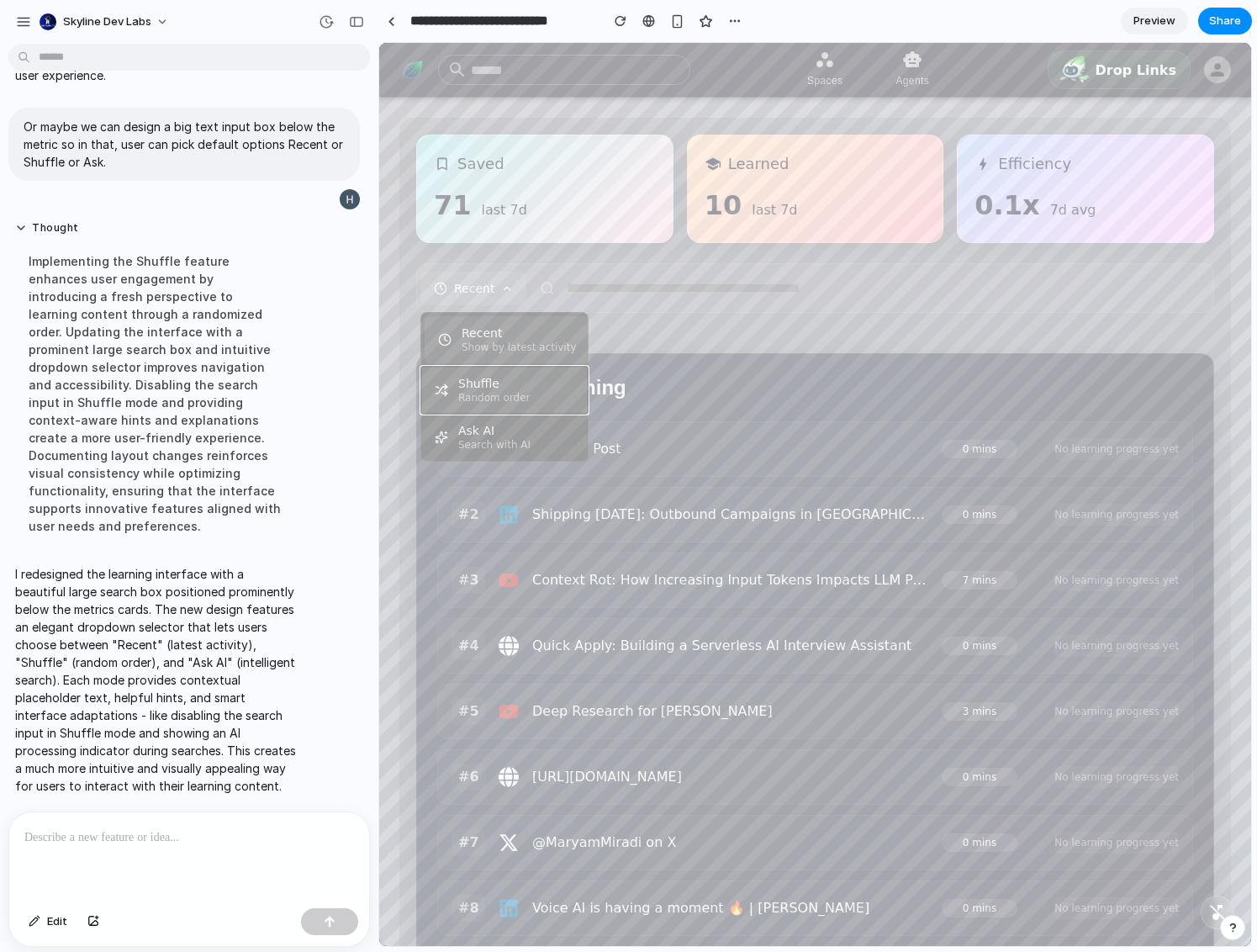
click at [542, 392] on button "Shuffle Random order" at bounding box center [504, 390] width 166 height 47
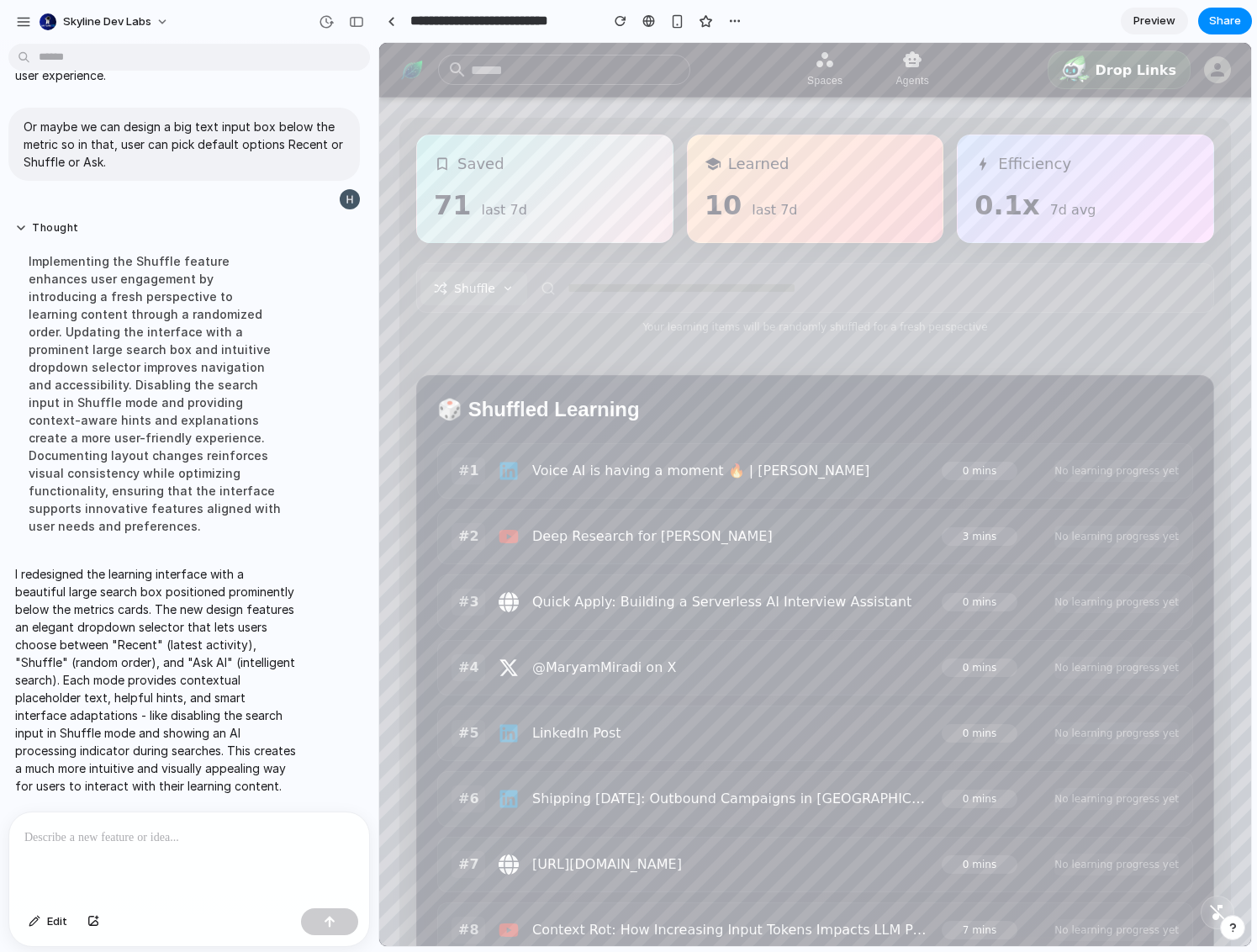
click at [490, 262] on div "Saved 71 last 7d Learned 10 last 7d Efficiency 0.1x 7d avg Shuffle Your learnin…" at bounding box center [815, 622] width 832 height 1009
click at [493, 292] on span "Shuffle" at bounding box center [475, 289] width 41 height 14
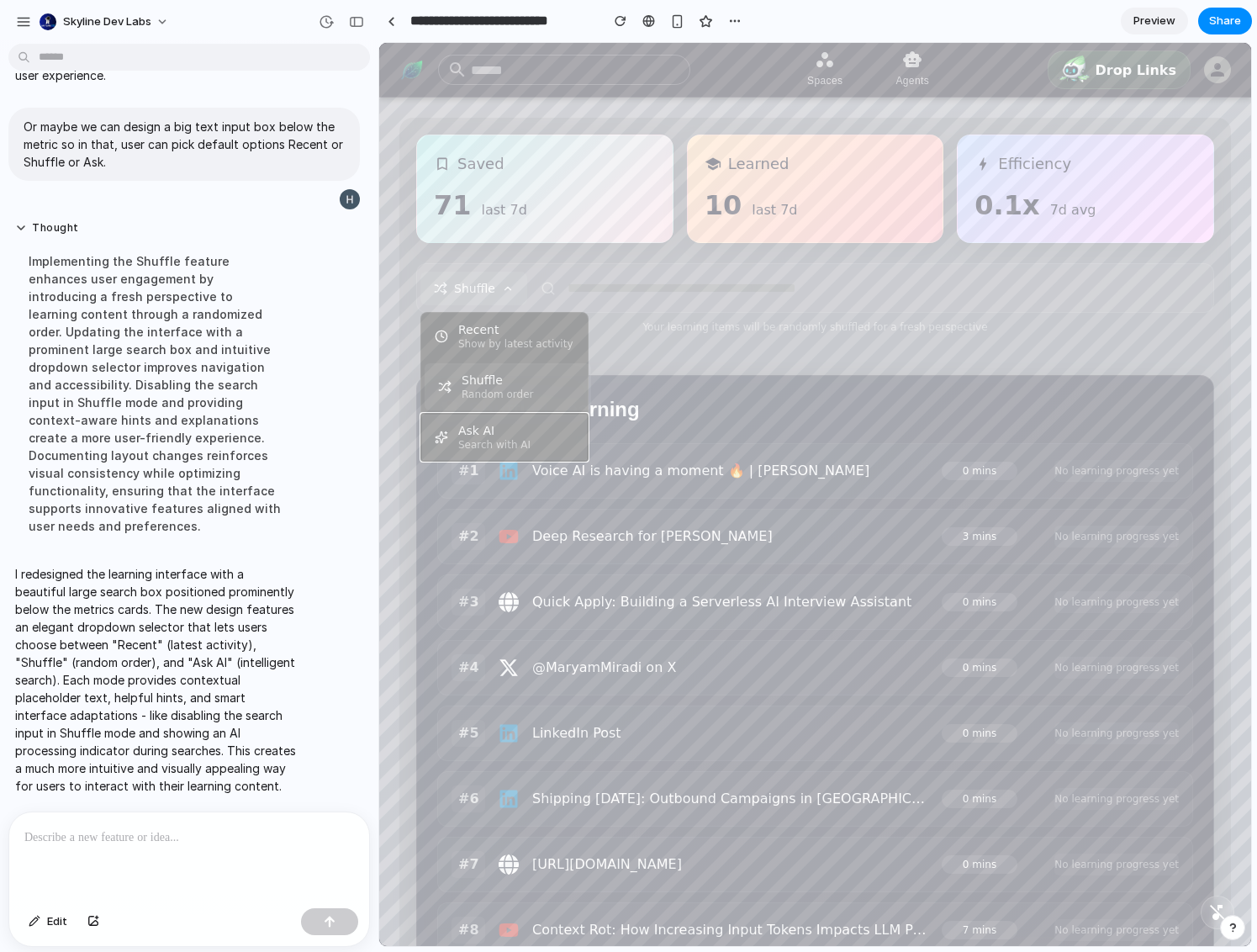
click at [487, 460] on button "Ask AI Search with AI" at bounding box center [504, 437] width 166 height 47
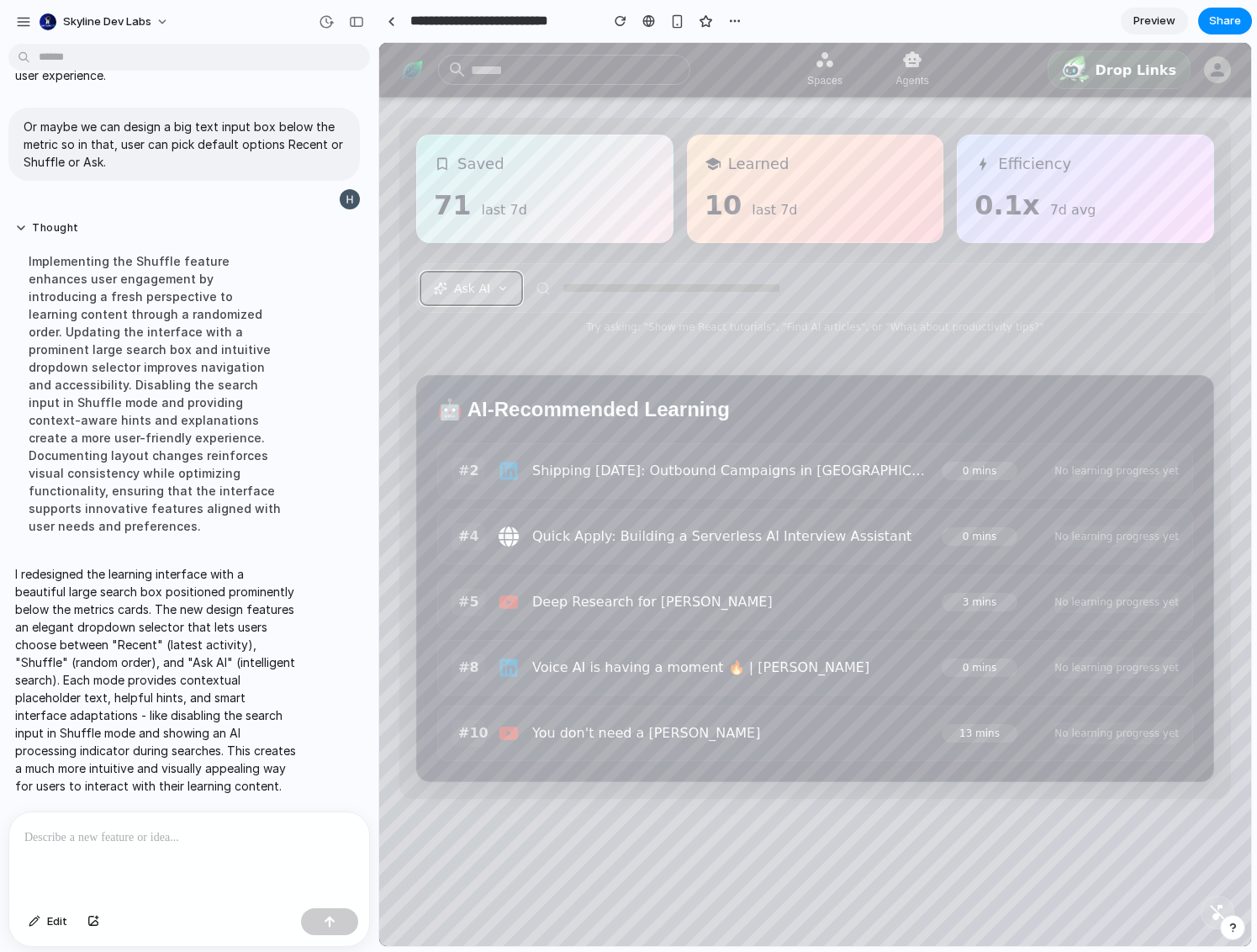
click at [442, 284] on icon at bounding box center [441, 289] width 14 height 14
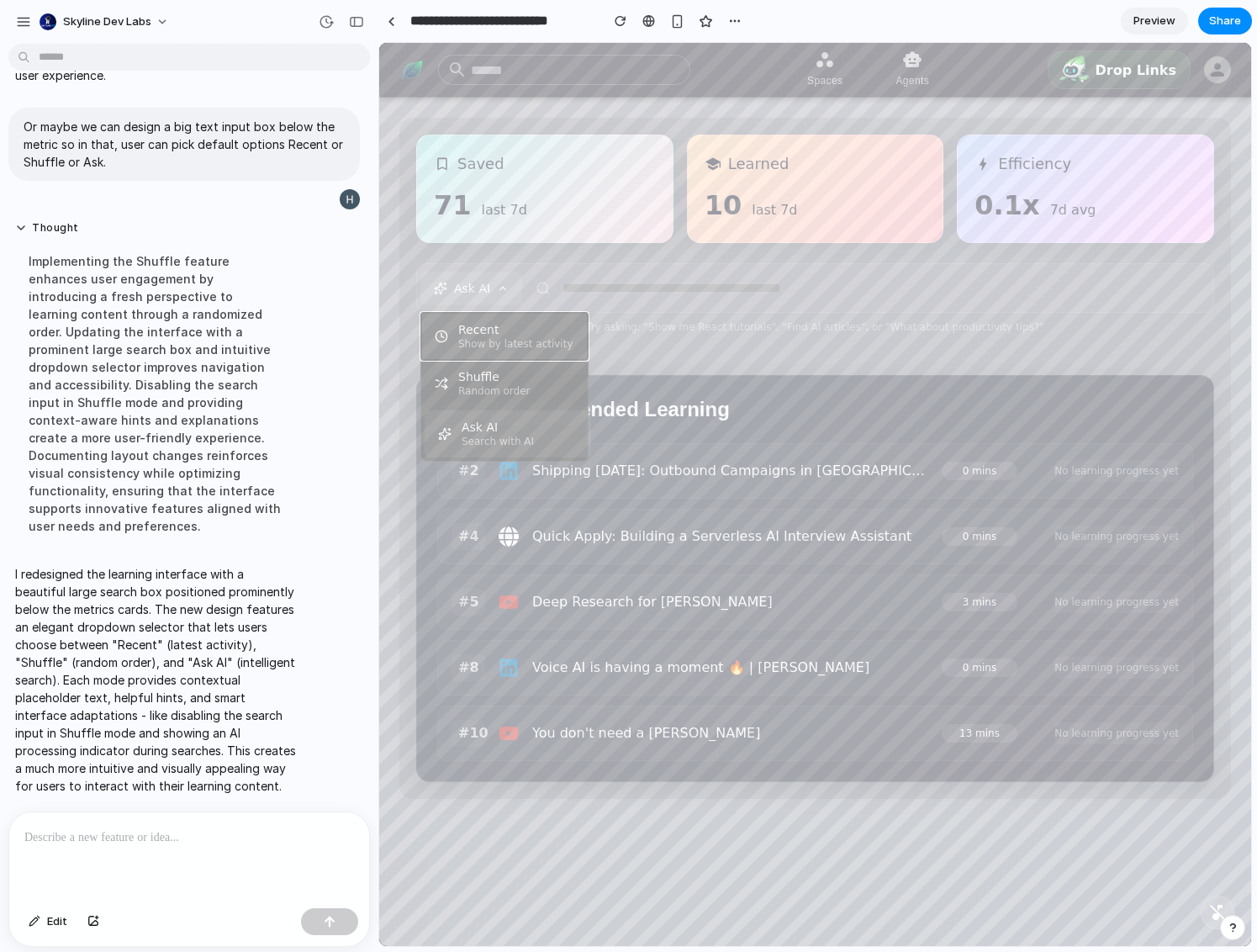
click at [454, 335] on button "Recent Show by latest activity" at bounding box center [504, 336] width 166 height 47
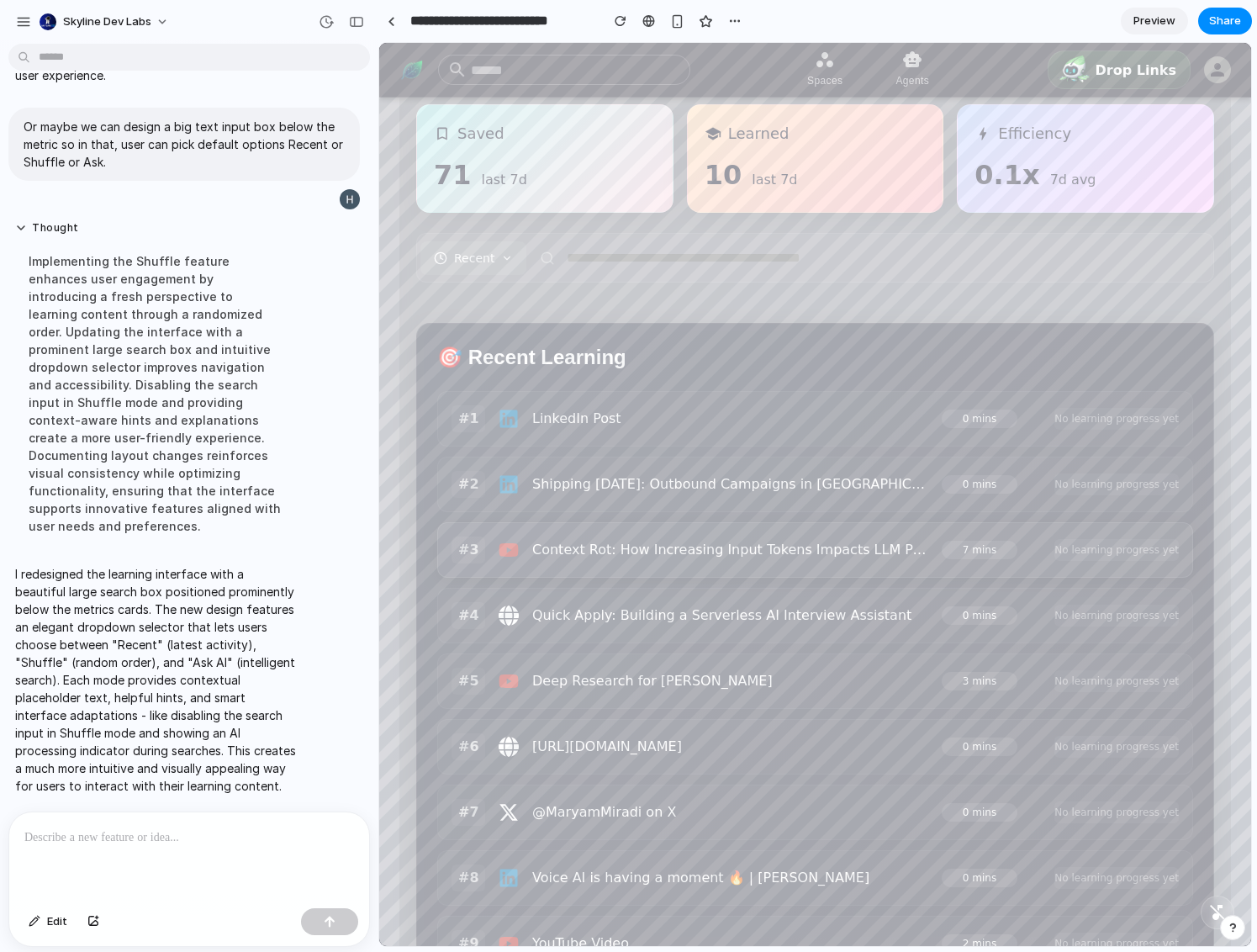
scroll to position [125, 0]
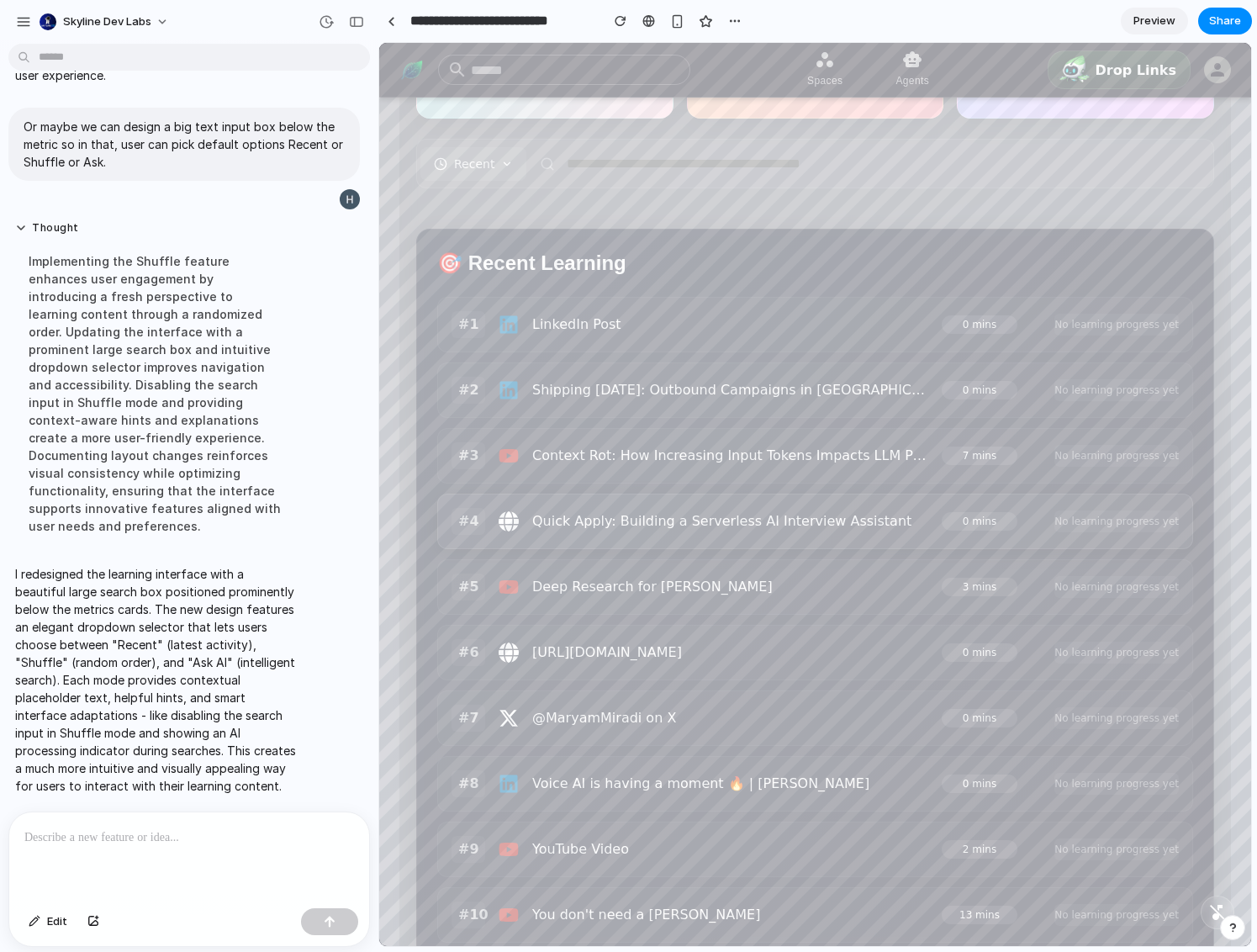
click at [795, 509] on div "Quick Apply: Building a Serverless AI Interview Assistant" at bounding box center [713, 521] width 436 height 27
click at [833, 250] on div "🎯 Recent Learning" at bounding box center [815, 262] width 756 height 27
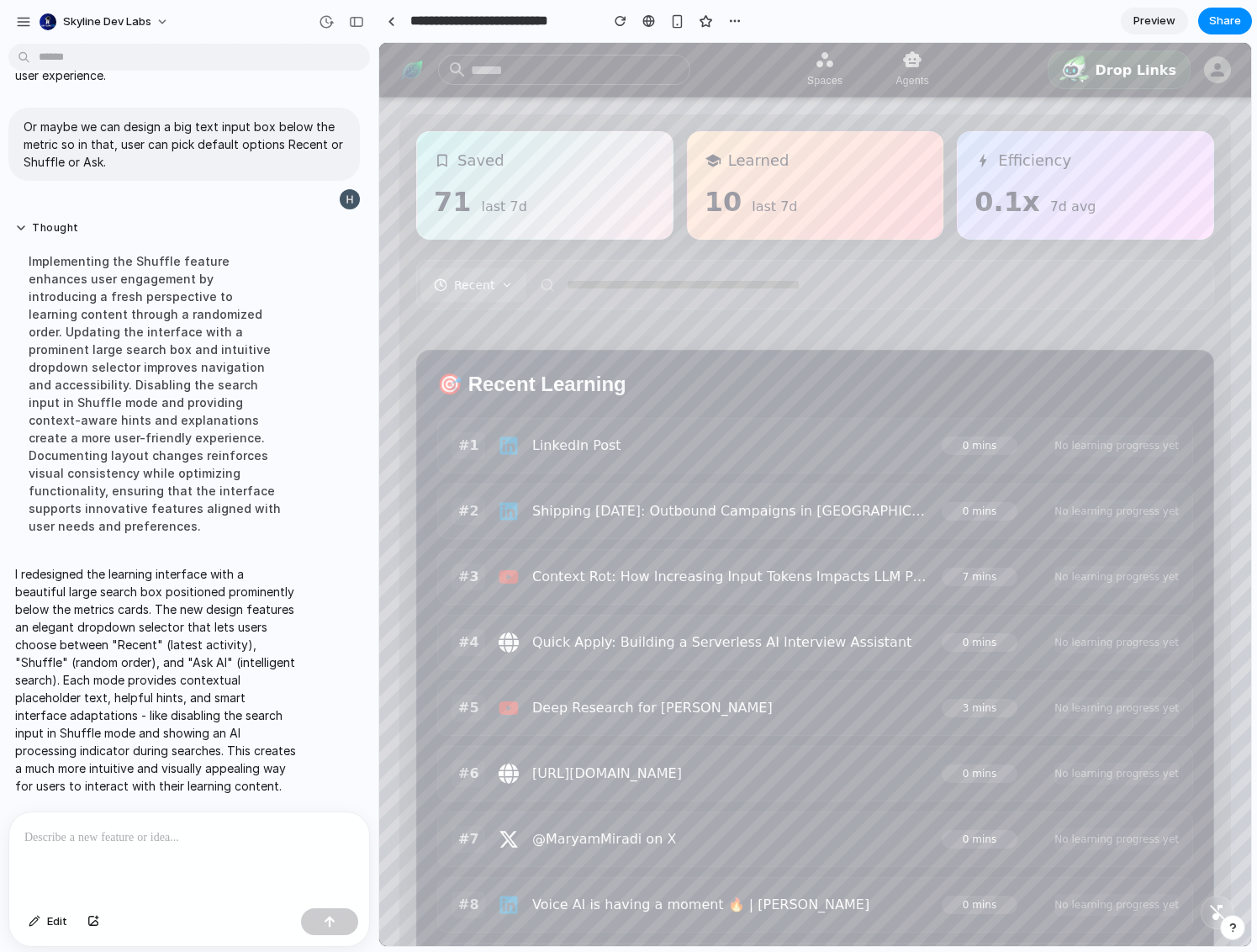
scroll to position [0, 0]
click at [616, 310] on div "Recent" at bounding box center [815, 288] width 798 height 50
click at [592, 300] on input "text" at bounding box center [868, 288] width 683 height 41
